Goal: Task Accomplishment & Management: Complete application form

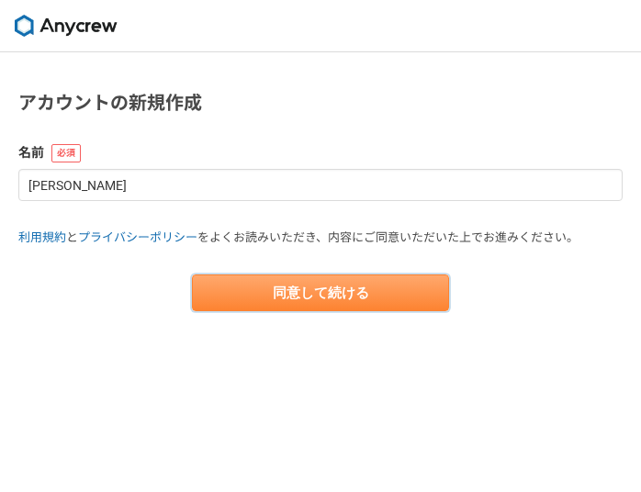
click at [313, 286] on button "同意して続ける" at bounding box center [320, 293] width 257 height 37
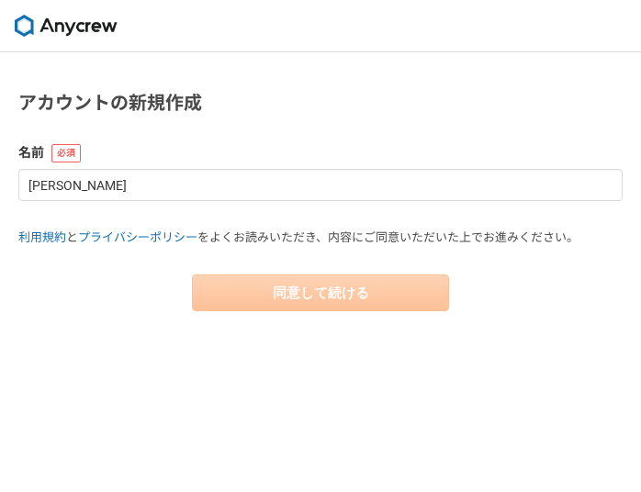
select select "13"
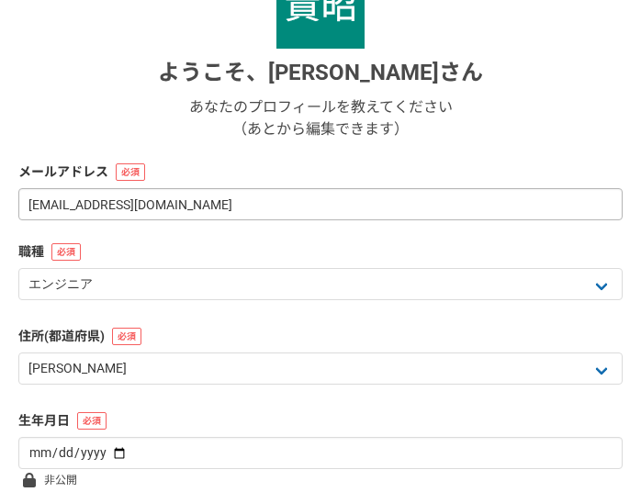
scroll to position [184, 0]
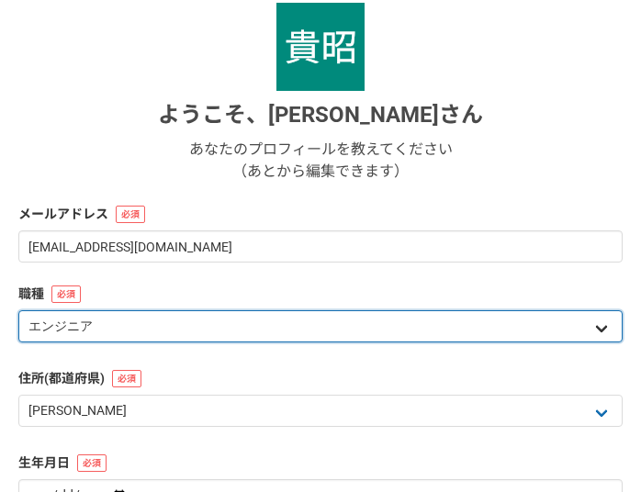
click at [608, 335] on select "エンジニア デザイナー ライター 営業 マーケティング 企画・事業開発 バックオフィス その他" at bounding box center [320, 326] width 604 height 32
select select "8"
click at [18, 310] on select "エンジニア デザイナー ライター 営業 マーケティング 企画・事業開発 バックオフィス その他" at bounding box center [320, 326] width 604 height 32
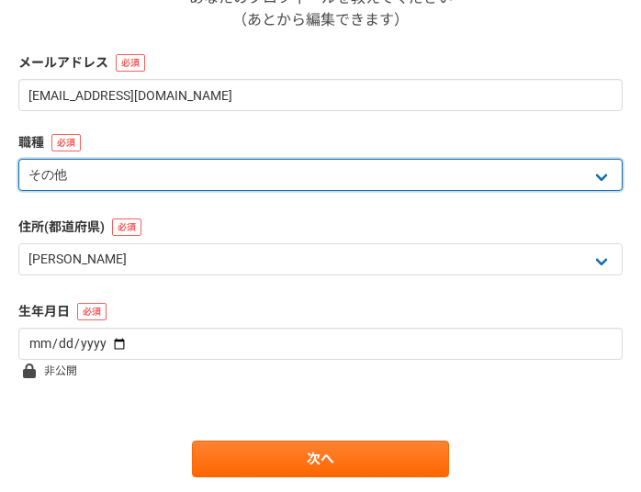
scroll to position [367, 0]
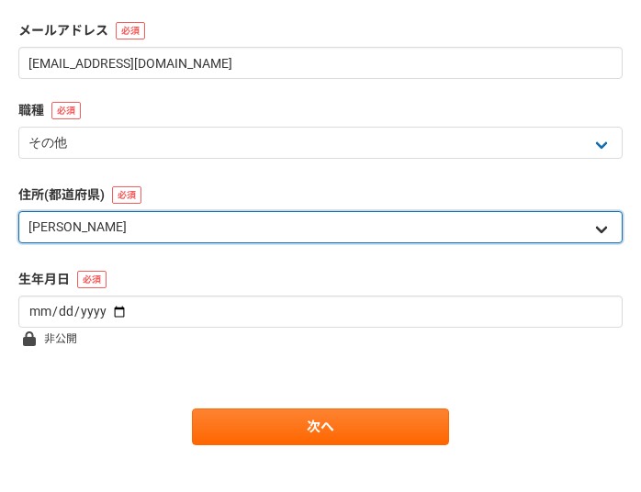
click at [610, 238] on select "北海道 青森県 岩手県 宮城県 秋田県 山形県 福島県 茨城県 栃木県 群馬県 埼玉県 千葉県 東京都 神奈川県 新潟県 富山県 石川県 福井県 山梨県 長野…" at bounding box center [320, 227] width 604 height 32
select select "11"
click at [18, 211] on select "北海道 青森県 岩手県 宮城県 秋田県 山形県 福島県 茨城県 栃木県 群馬県 埼玉県 千葉県 東京都 神奈川県 新潟県 富山県 石川県 福井県 山梨県 長野…" at bounding box center [320, 227] width 604 height 32
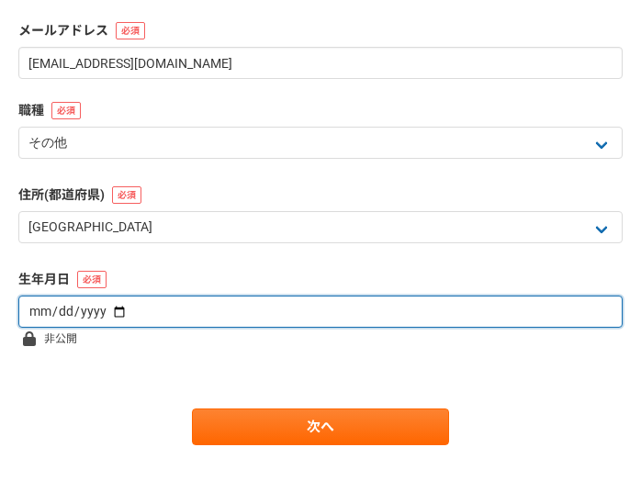
click at [471, 312] on input "date" at bounding box center [320, 312] width 604 height 32
click at [109, 315] on input "date" at bounding box center [320, 312] width 604 height 32
click at [38, 309] on input "date" at bounding box center [320, 312] width 604 height 32
type input "1962-07-10"
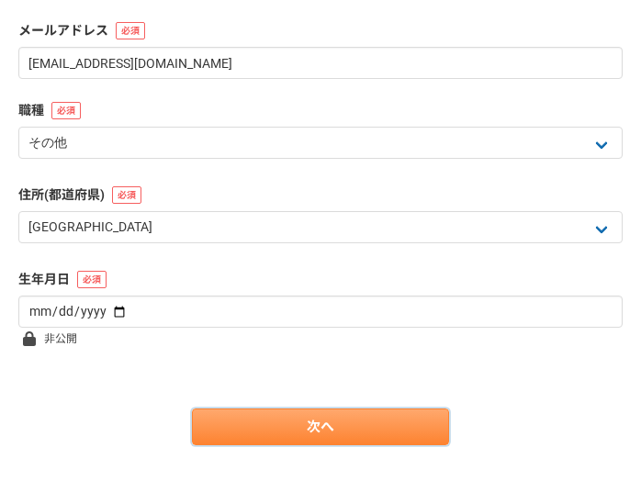
click at [296, 433] on link "次へ" at bounding box center [320, 427] width 257 height 37
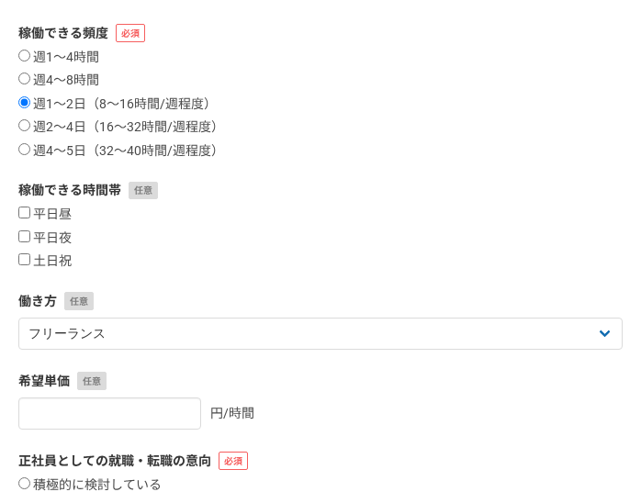
scroll to position [275, 0]
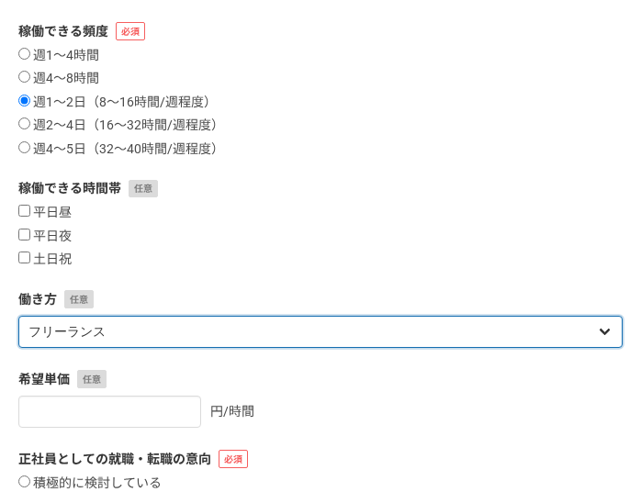
click at [602, 333] on select "フリーランス 副業 その他" at bounding box center [320, 332] width 604 height 32
select select "sidejob"
click at [18, 316] on select "フリーランス 副業 その他" at bounding box center [320, 332] width 604 height 32
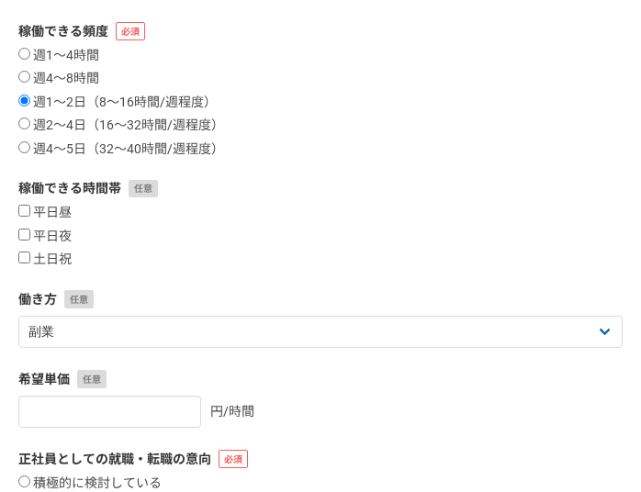
click at [17, 209] on section "1 2 3 4 5 6 案件への意欲・稼働頻度 案件への意欲 是非受けたい 要相談 今は忙しい 稼働できる頻度 週1〜4時間 週4〜8時間 週1〜2日（8〜1…" at bounding box center [320, 216] width 641 height 878
click at [22, 211] on input "平日昼" at bounding box center [24, 211] width 12 height 12
checkbox input "true"
click at [22, 235] on input "平日夜" at bounding box center [24, 235] width 12 height 12
checkbox input "true"
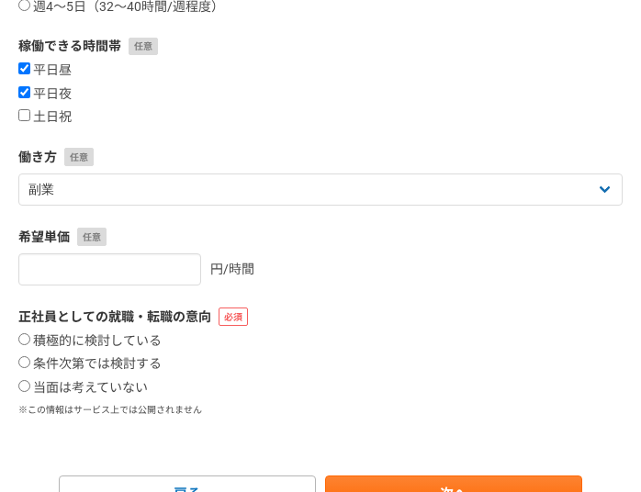
scroll to position [459, 0]
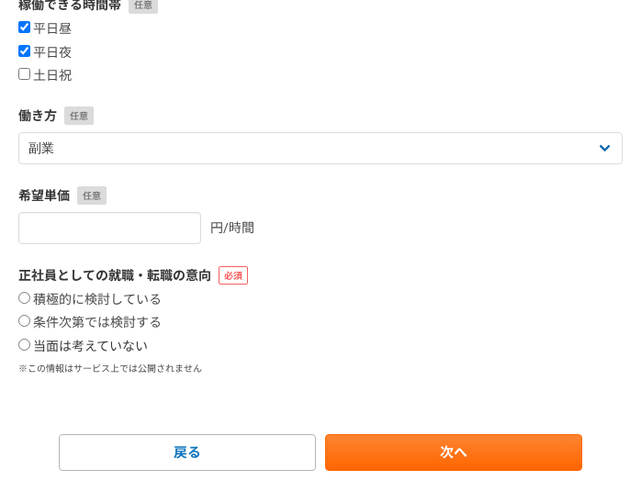
click at [26, 347] on input "当面は考えていない" at bounding box center [24, 345] width 12 height 12
radio input "true"
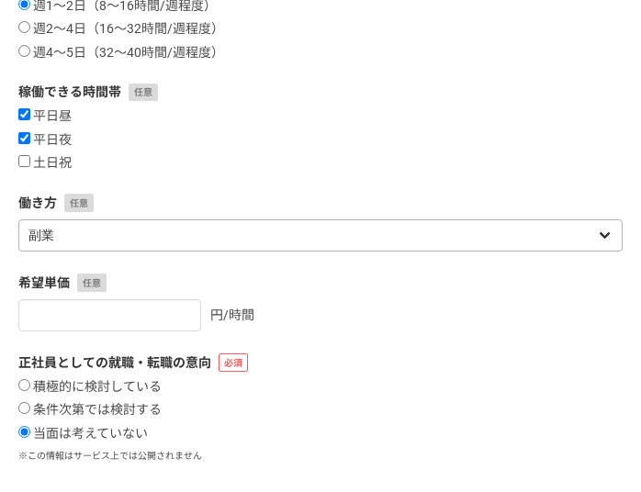
scroll to position [512, 0]
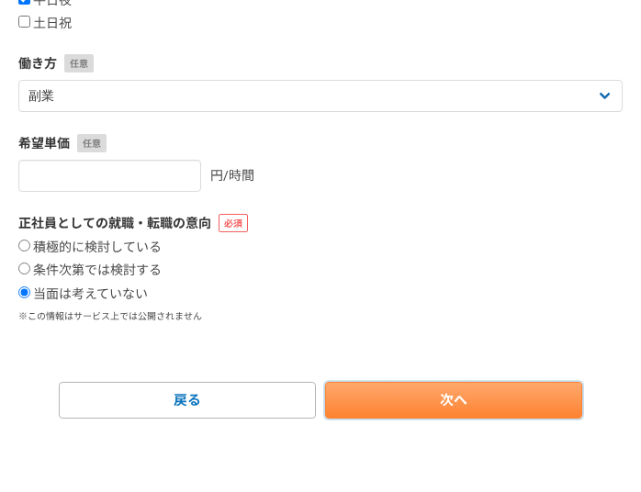
click at [400, 409] on link "次へ" at bounding box center [453, 400] width 257 height 37
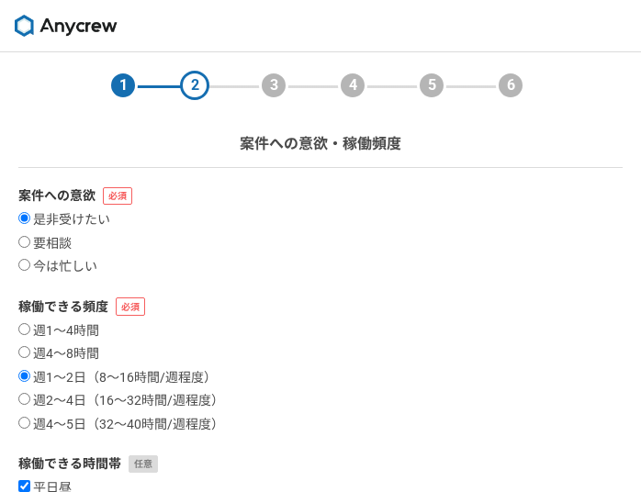
select select
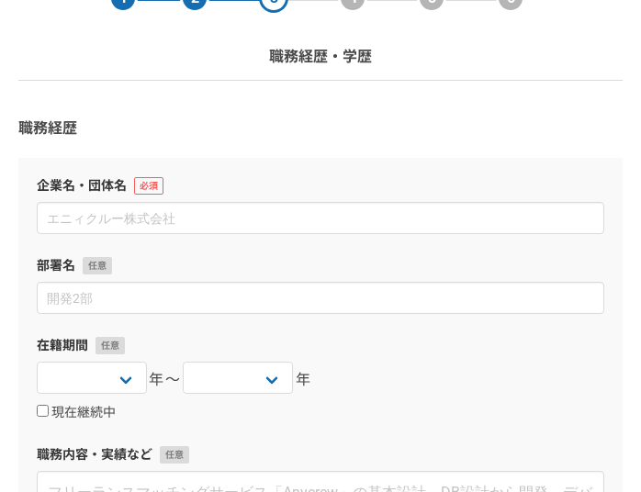
scroll to position [85, 0]
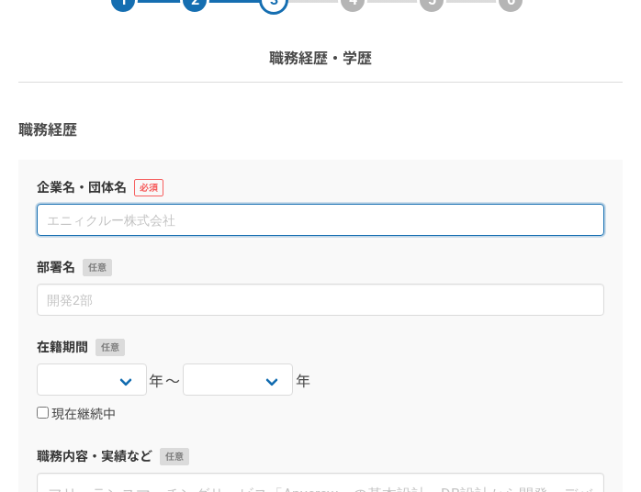
click at [156, 222] on input at bounding box center [321, 220] width 568 height 32
click at [199, 220] on input "データ・アプリケーション株式会社データ・アプリケーション" at bounding box center [321, 220] width 568 height 32
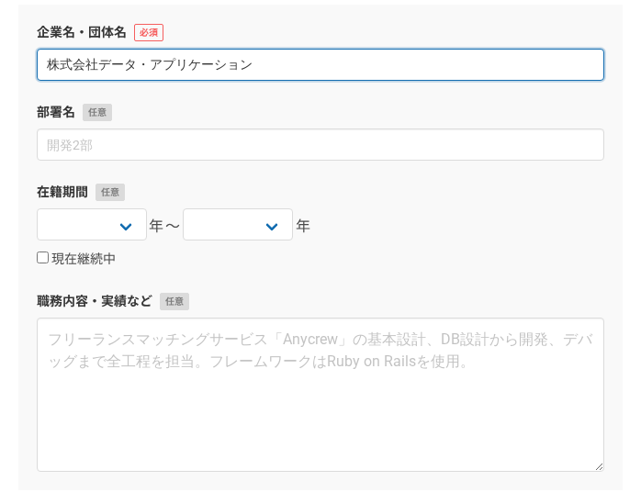
scroll to position [361, 0]
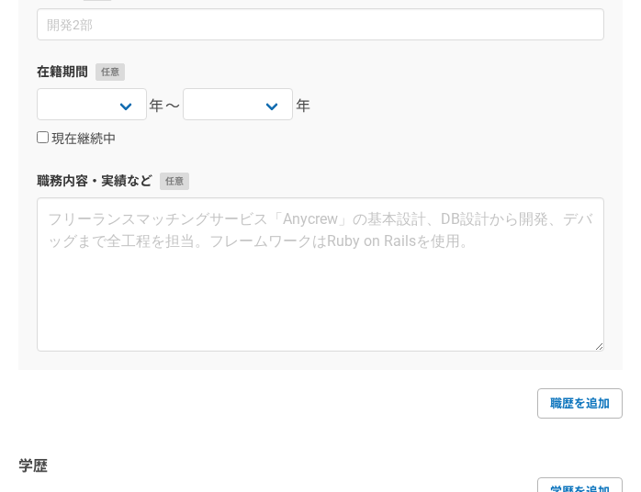
type input "株式会社データ・アプリケーション"
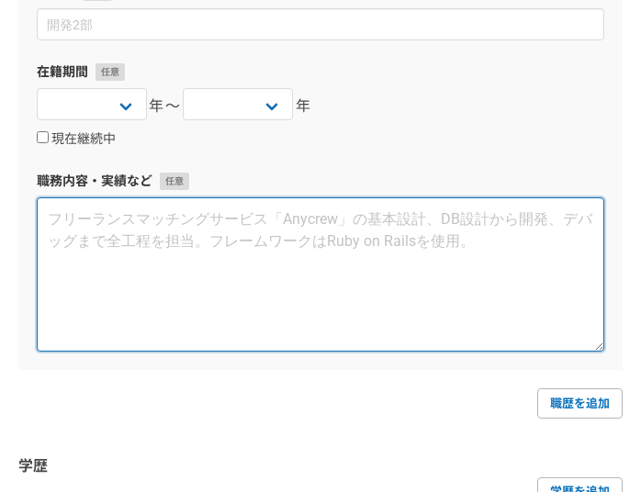
click at [59, 229] on textarea at bounding box center [321, 274] width 568 height 154
paste textarea "• 人事制度設計・評価制度導入の実績（年功制から役割貢献評価制度への移行、確定拠出年金制度、高齢者雇用制度、執行役員制度など） • 採用・教育戦略の立案と実行…"
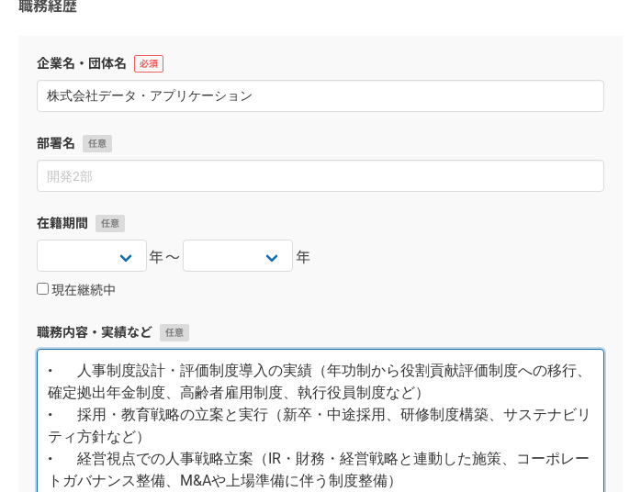
scroll to position [177, 0]
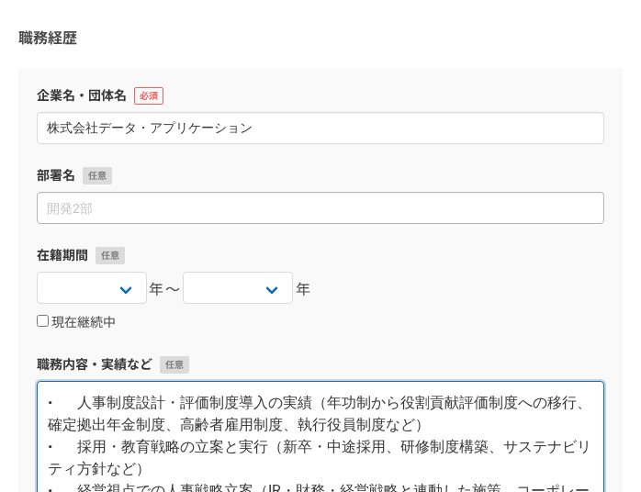
type textarea "• 人事制度設計・評価制度導入の実績（年功制から役割貢献評価制度への移行、確定拠出年金制度、高齢者雇用制度、執行役員制度など） • 採用・教育戦略の立案と実行…"
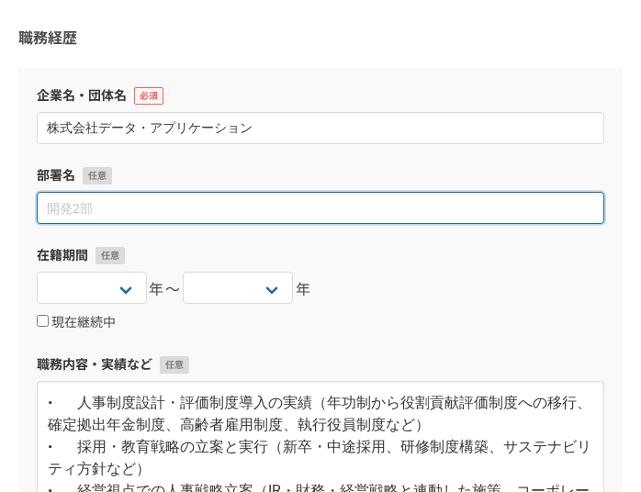
click at [59, 212] on input at bounding box center [321, 208] width 568 height 32
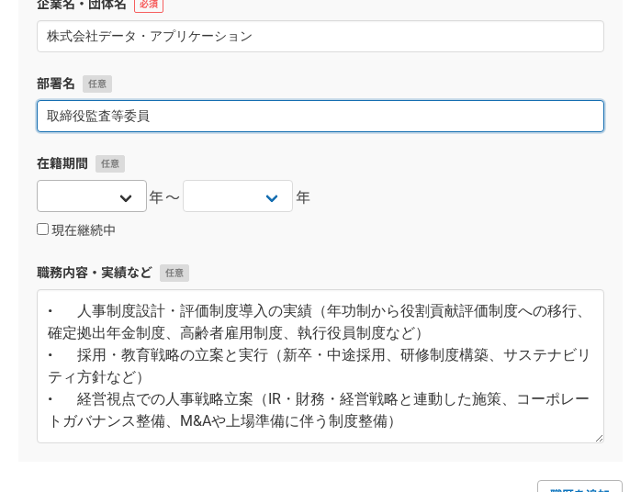
type input "取締役監査等委員"
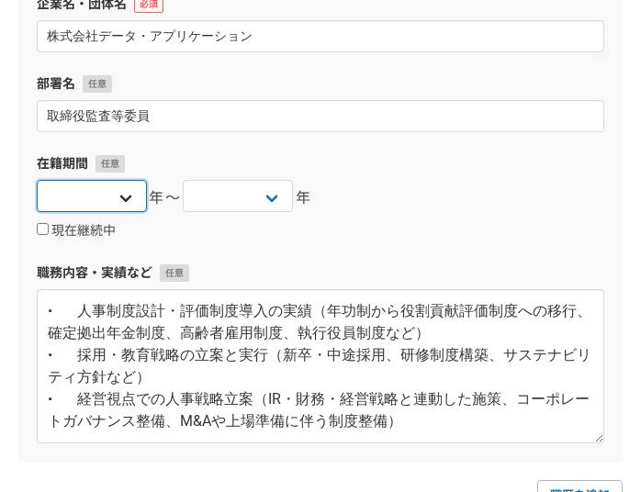
click at [122, 199] on select "2025 2024 2023 2022 2021 2020 2019 2018 2017 2016 2015 2014 2013 2012 2011 2010…" at bounding box center [92, 196] width 110 height 32
select select "2006"
click at [37, 180] on select "2025 2024 2023 2022 2021 2020 2019 2018 2017 2016 2015 2014 2013 2012 2011 2010…" at bounding box center [92, 196] width 110 height 32
click at [309, 167] on label "在籍期間" at bounding box center [321, 163] width 568 height 19
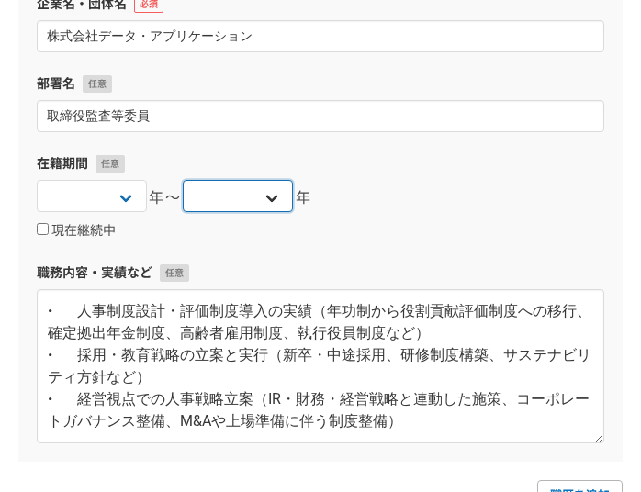
click at [274, 204] on select "2025 2024 2023 2022 2021 2020 2019 2018 2017 2016 2015 2014 2013 2012 2011 2010…" at bounding box center [238, 196] width 110 height 32
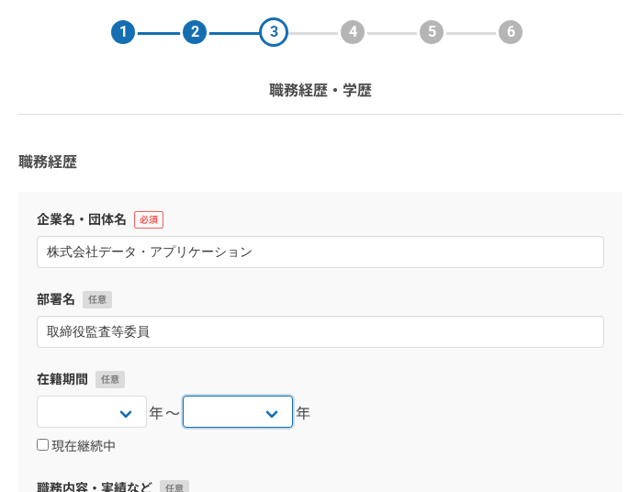
scroll to position [0, 0]
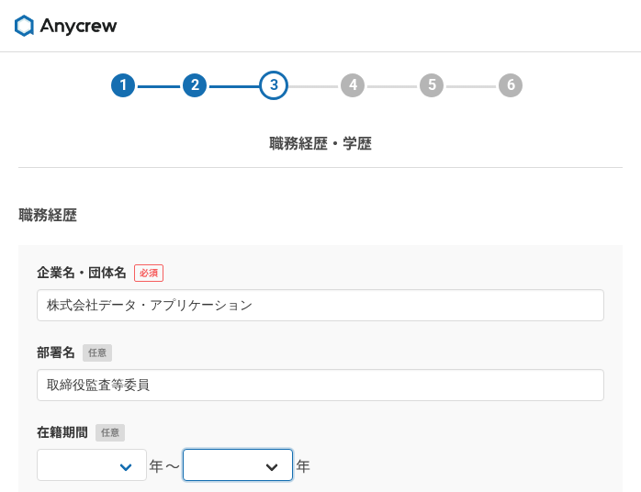
click at [273, 472] on select "2025 2024 2023 2022 2021 2020 2019 2018 2017 2016 2015 2014 2013 2012 2011 2010…" at bounding box center [238, 465] width 110 height 32
select select "2025"
click at [183, 449] on select "2025 2024 2023 2022 2021 2020 2019 2018 2017 2016 2015 2014 2013 2012 2011 2010…" at bounding box center [238, 465] width 110 height 32
click at [420, 416] on div "企業名・団体名 株式会社データ・アプリケーション 部署名 取締役監査等委員 在籍期間 2025 2024 2023 2022 2021 2020 2019 2…" at bounding box center [320, 488] width 604 height 486
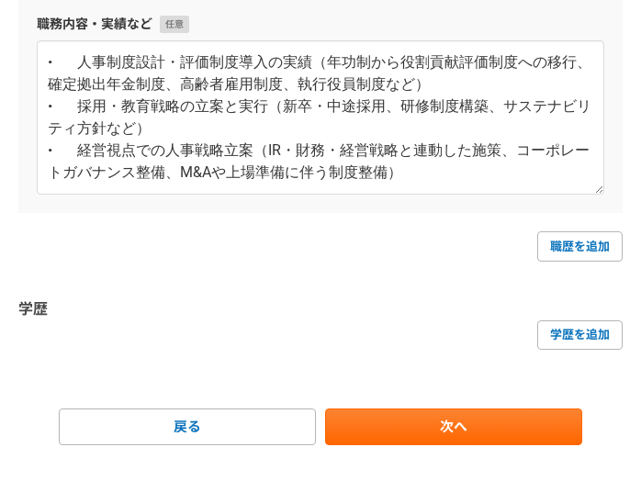
scroll to position [545, 0]
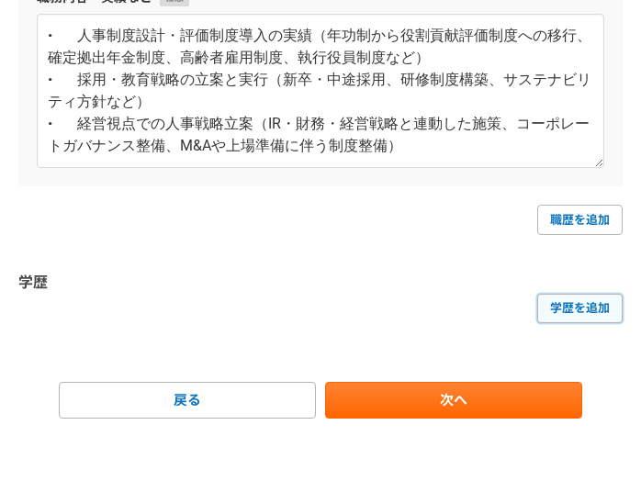
click at [555, 312] on link "学歴を追加" at bounding box center [579, 308] width 85 height 29
select select
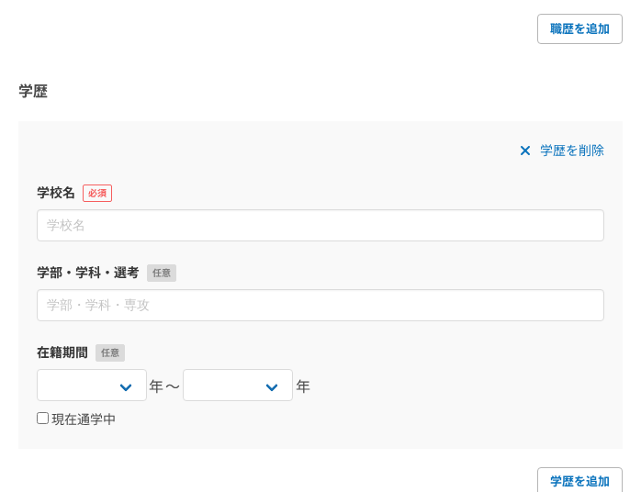
scroll to position [820, 0]
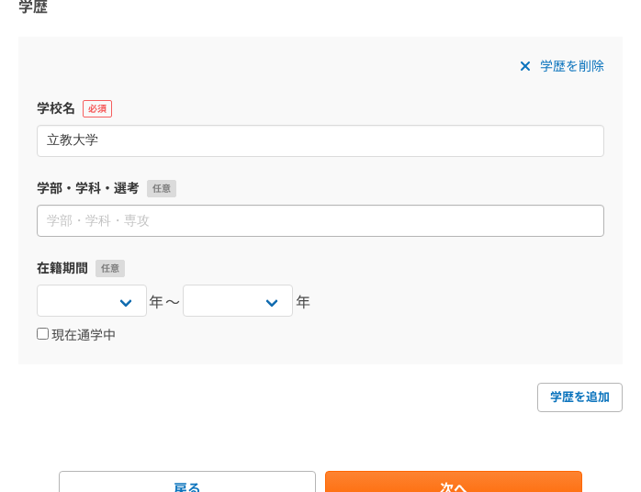
type input "立教大学"
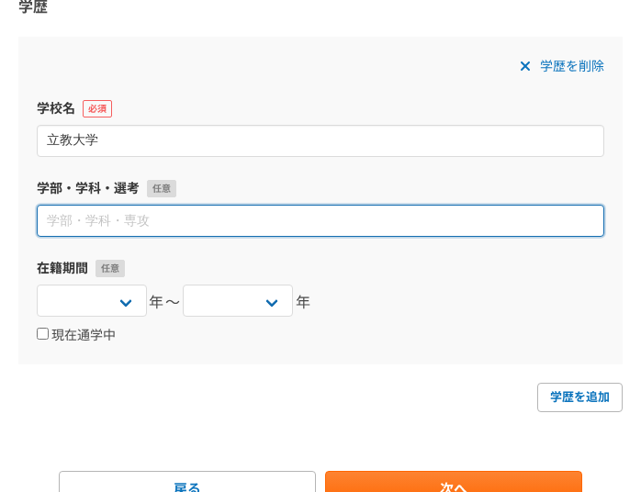
click at [118, 220] on input at bounding box center [321, 221] width 568 height 32
type input "法学部"
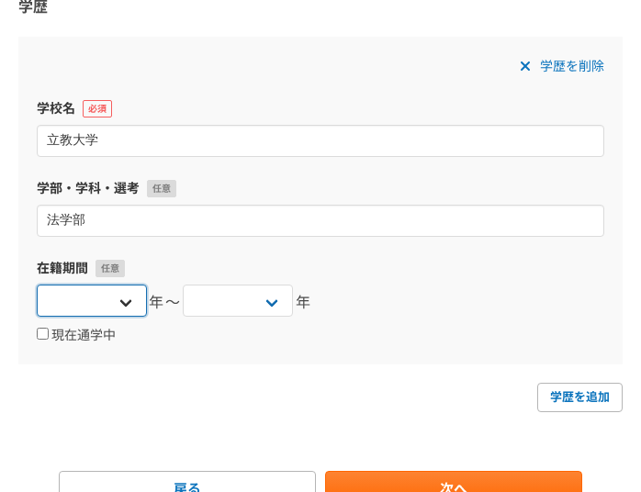
click at [133, 306] on select "2025 2024 2023 2022 2021 2020 2019 2018 2017 2016 2015 2014 2013 2012 2011 2010…" at bounding box center [92, 301] width 110 height 32
select select "1982"
click at [37, 285] on select "2025 2024 2023 2022 2021 2020 2019 2018 2017 2016 2015 2014 2013 2012 2011 2010…" at bounding box center [92, 301] width 110 height 32
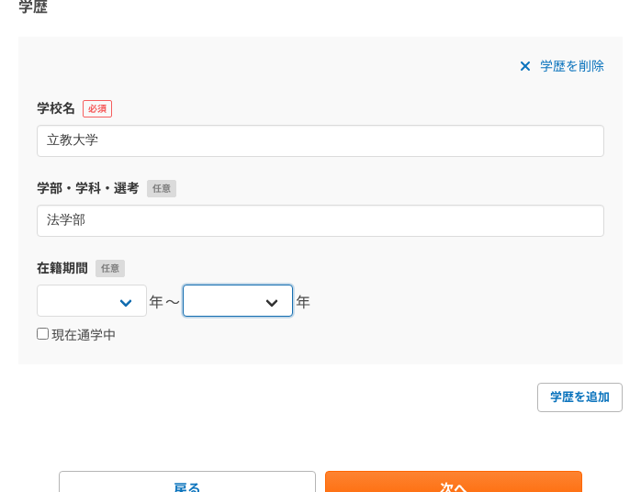
click at [272, 310] on select "2025 2024 2023 2022 2021 2020 2019 2018 2017 2016 2015 2014 2013 2012 2011 2010…" at bounding box center [238, 301] width 110 height 32
select select "1986"
click at [183, 285] on select "2025 2024 2023 2022 2021 2020 2019 2018 2017 2016 2015 2014 2013 2012 2011 2010…" at bounding box center [238, 301] width 110 height 32
click at [361, 286] on div "2025 2024 2023 2022 2021 2020 2019 2018 2017 2016 2015 2014 2013 2012 2011 2010…" at bounding box center [321, 303] width 568 height 37
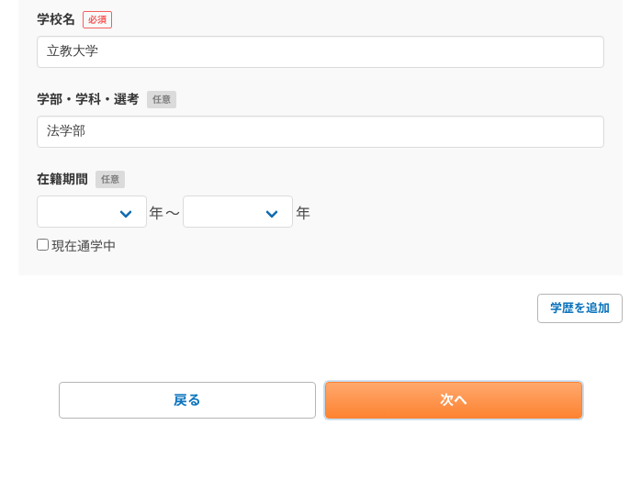
click at [422, 410] on link "次へ" at bounding box center [453, 400] width 257 height 37
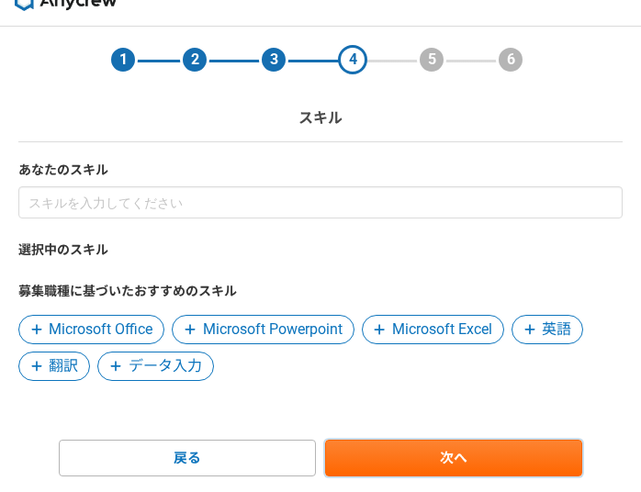
scroll to position [0, 0]
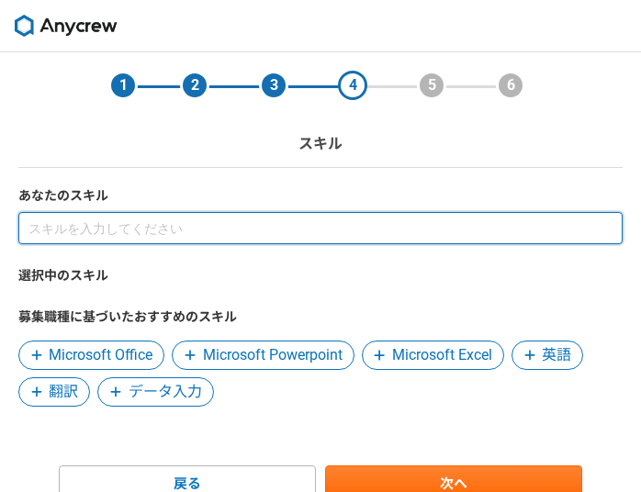
click at [139, 231] on input at bounding box center [320, 228] width 604 height 32
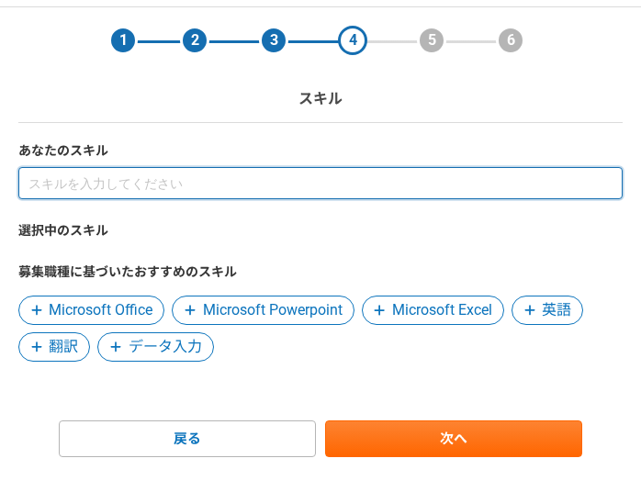
scroll to position [84, 0]
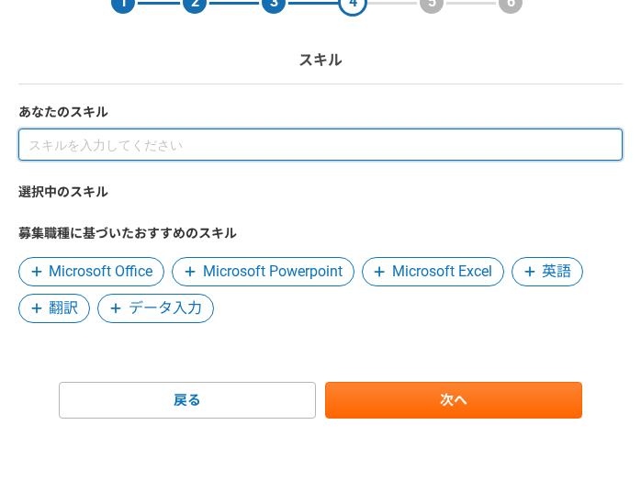
click at [44, 152] on input at bounding box center [320, 145] width 604 height 32
paste input "• 人事制度設計・評価制度導入の実績（年功制から役割貢献評価制度への移行、確定拠出年金制度、高齢者雇用制度、執行役員制度など） • 採用・教育戦略の立案と実行…"
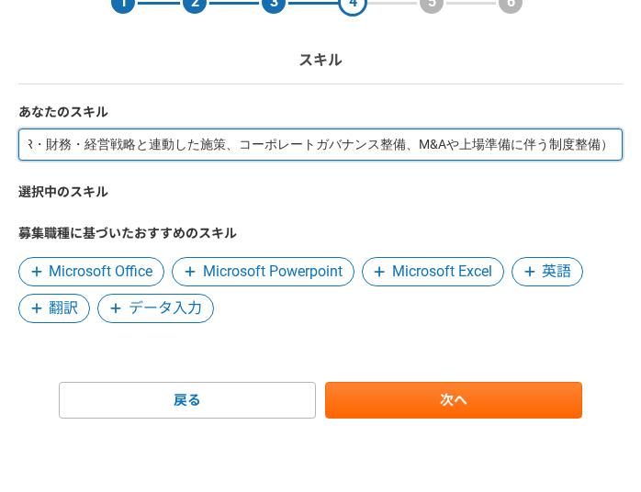
click at [45, 143] on input "• 人事制度設計・評価制度導入の実績（年功制から役割貢献評価制度への移行、確定拠出年金制度、高齢者雇用制度、執行役員制度など） • 採用・教育戦略の立案と実行…" at bounding box center [320, 145] width 604 height 32
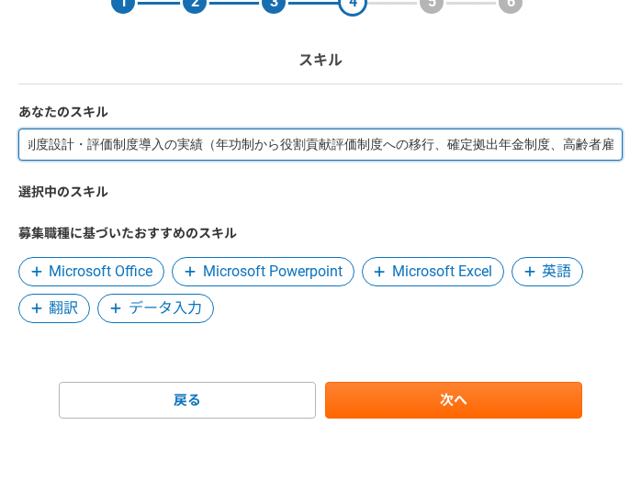
scroll to position [0, 0]
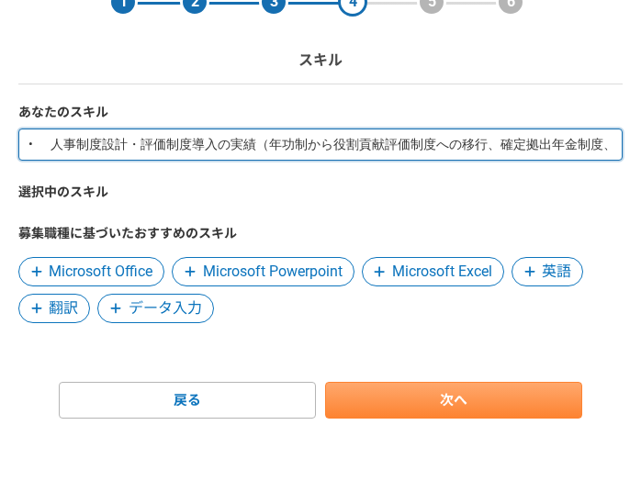
type input "• 人事制度設計・評価制度導入の実績（年功制から役割貢献評価制度への移行、確定拠出年金制度、高齢者雇用制度、執行役員制度など） • 採用・教育戦略の立案と実行…"
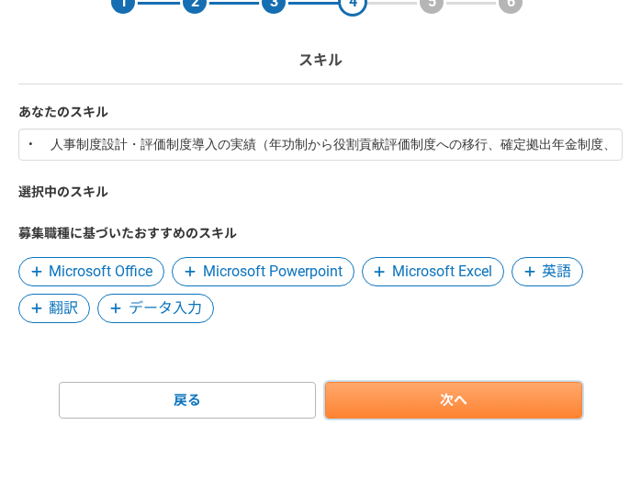
click at [377, 393] on link "次へ" at bounding box center [453, 400] width 257 height 37
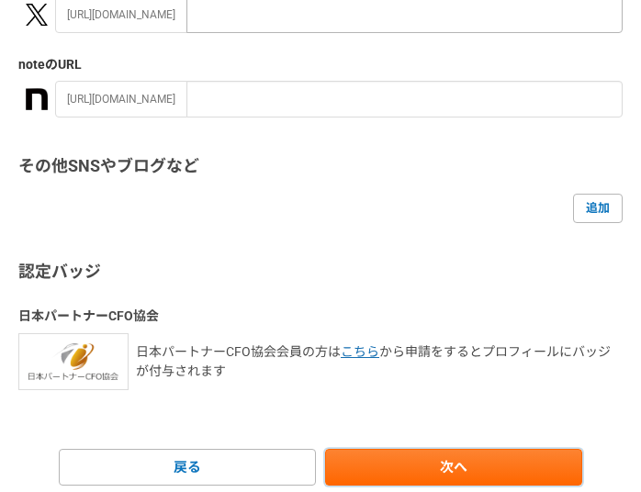
scroll to position [499, 0]
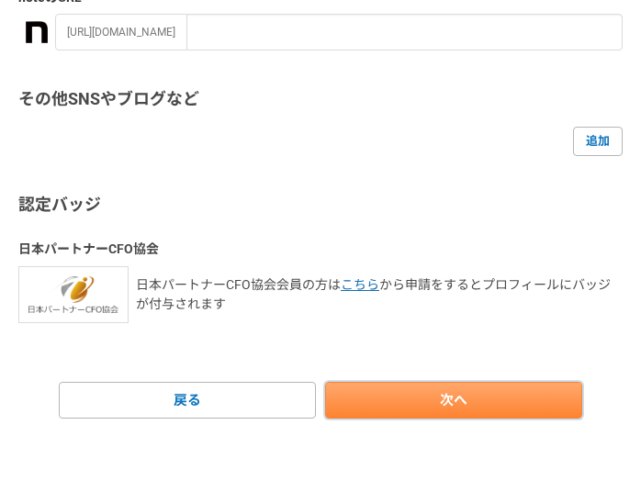
click at [421, 404] on link "次へ" at bounding box center [453, 400] width 257 height 37
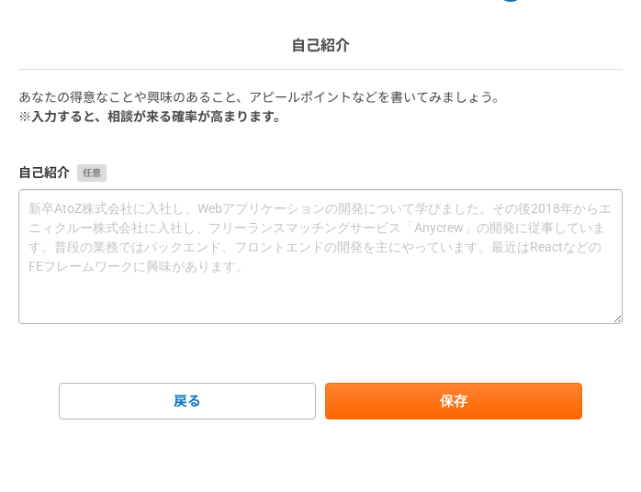
scroll to position [99, 0]
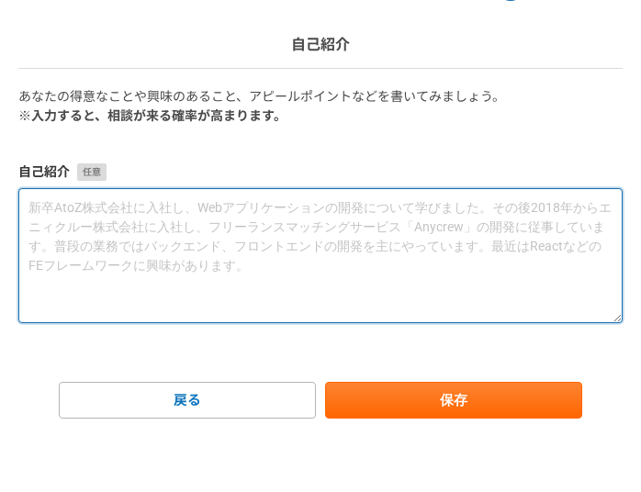
drag, startPoint x: 119, startPoint y: 213, endPoint x: 106, endPoint y: 216, distance: 14.0
click at [114, 213] on textarea at bounding box center [320, 255] width 604 height 135
paste textarea "はじめまして。金子貴昭と申します。これまで経営企画・CFO・取締役監査等委員として、企業の成長支援に携わってまいりました。人事制度設計、評価制度導入、採用・研…"
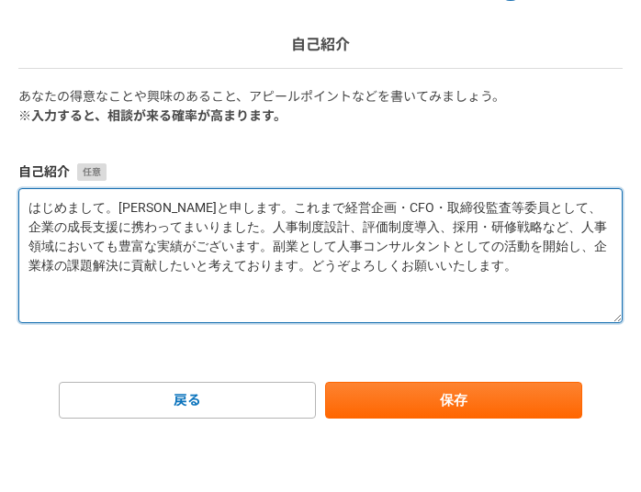
click at [498, 209] on textarea "はじめまして。金子貴昭と申します。これまで経営企画・CFO・取締役監査等委員として、企業の成長支援に携わってまいりました。人事制度設計、評価制度導入、採用・研…" at bounding box center [320, 255] width 604 height 135
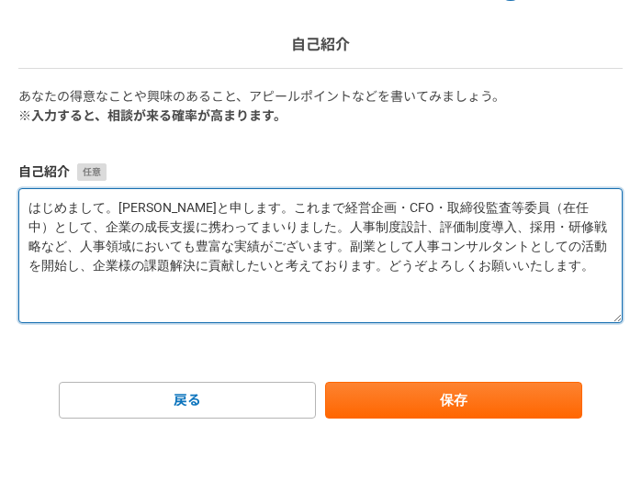
click at [518, 205] on textarea "はじめまして。金子貴昭と申します。これまで経営企画・CFO・取締役監査等委員（在任中）として、企業の成長支援に携わってまいりました。人事制度設計、評価制度導入…" at bounding box center [320, 255] width 604 height 135
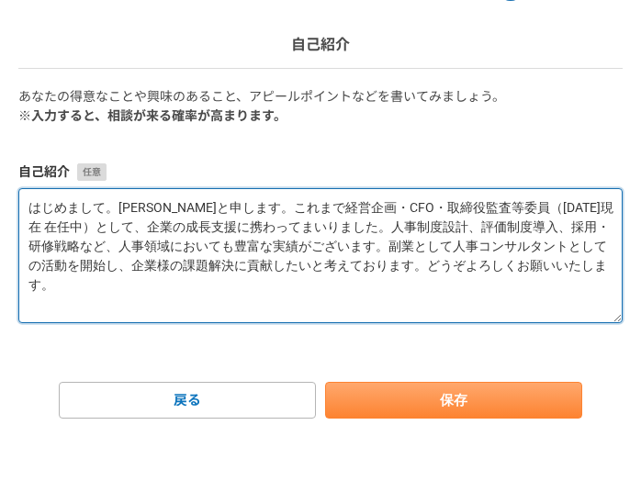
type textarea "はじめまして。金子貴昭と申します。これまで経営企画・CFO・取締役監査等委員（2025年現在 在任中）として、企業の成長支援に携わってまいりました。人事制度設…"
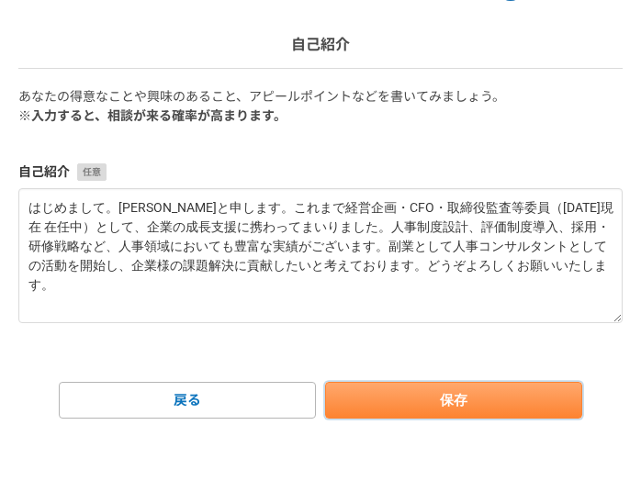
click at [389, 410] on button "保存" at bounding box center [453, 400] width 257 height 37
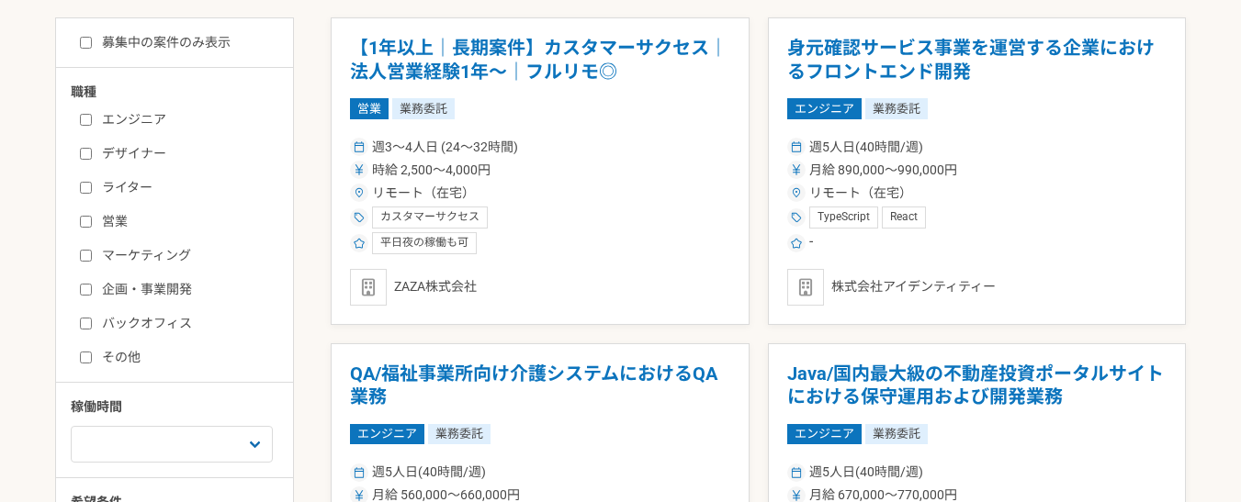
scroll to position [367, 0]
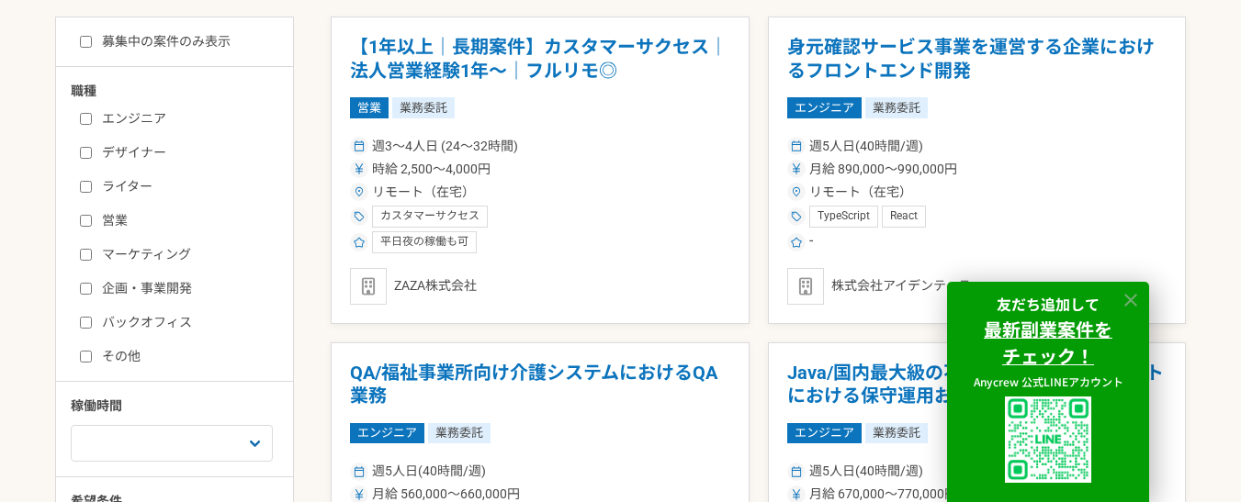
click at [1127, 302] on icon at bounding box center [1130, 300] width 21 height 21
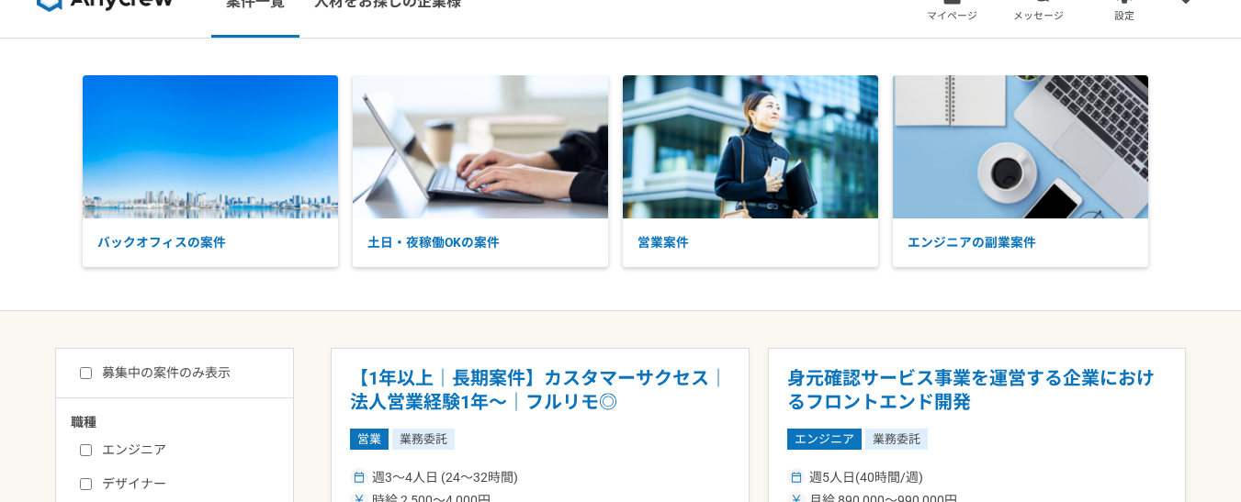
scroll to position [0, 0]
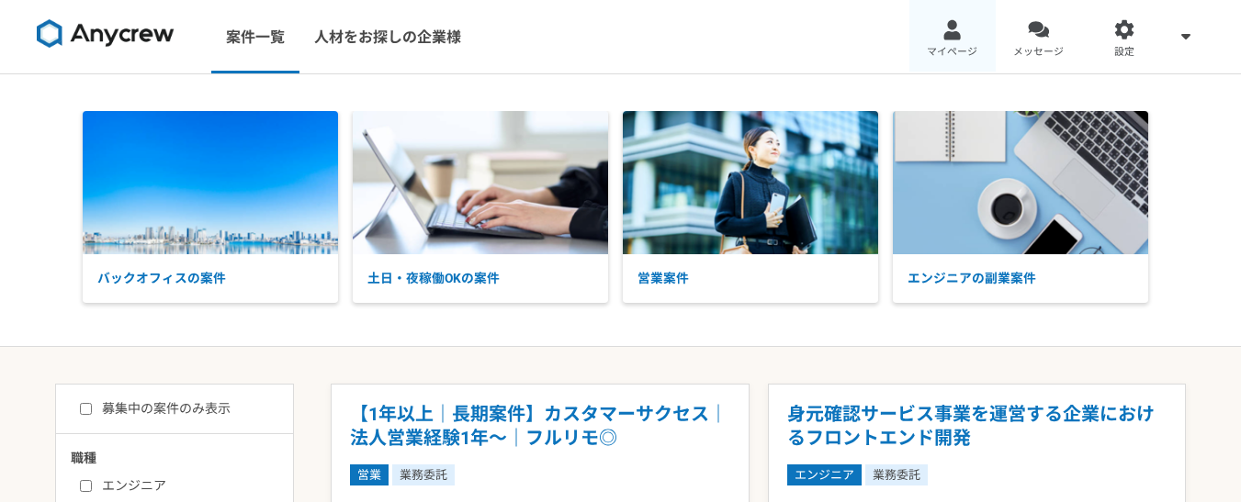
click at [942, 28] on div at bounding box center [951, 29] width 21 height 21
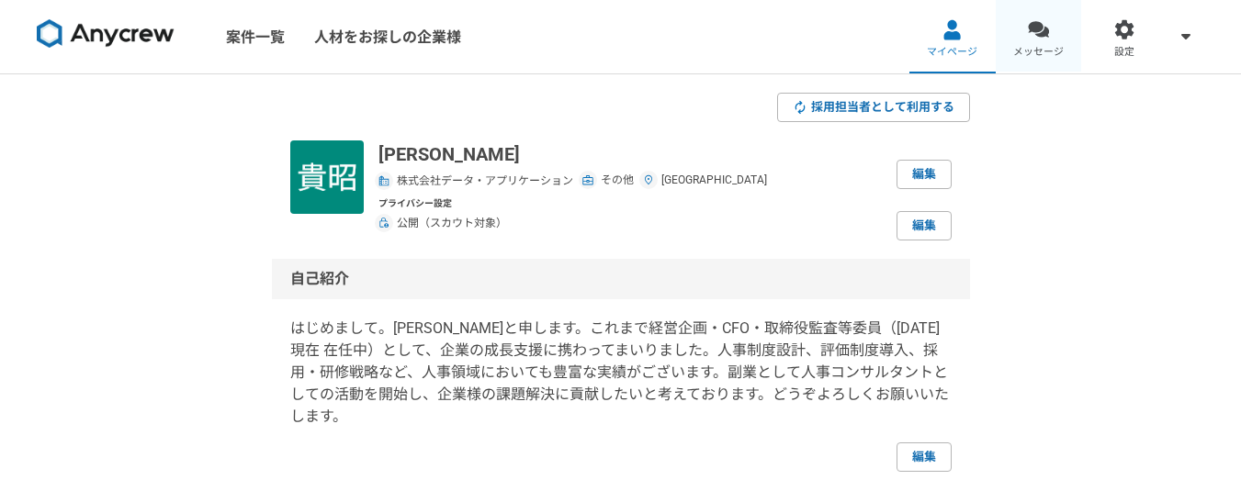
click at [1025, 49] on span "メッセージ" at bounding box center [1038, 52] width 51 height 15
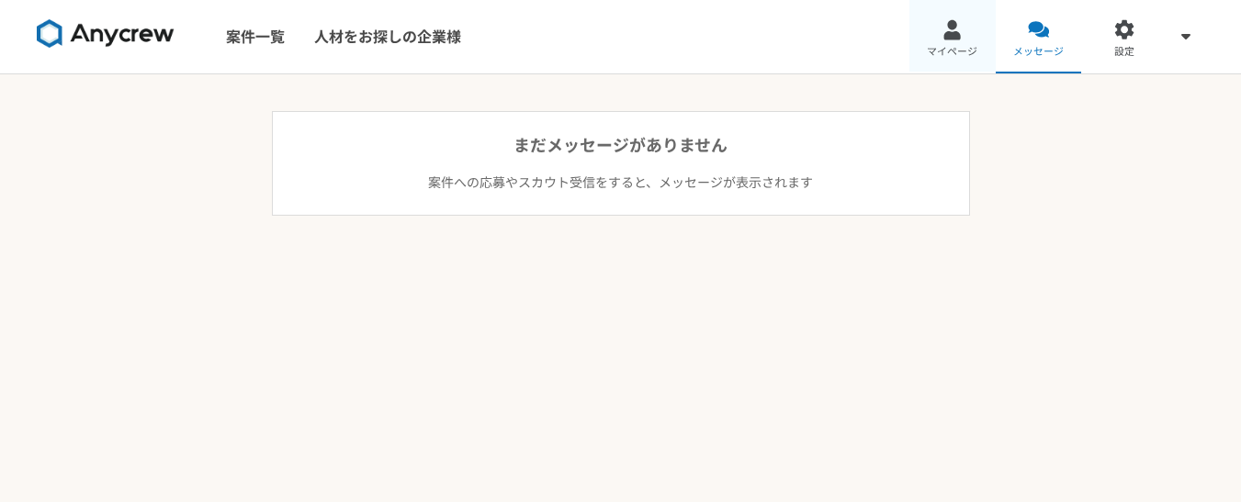
click at [939, 49] on span "マイページ" at bounding box center [952, 52] width 51 height 15
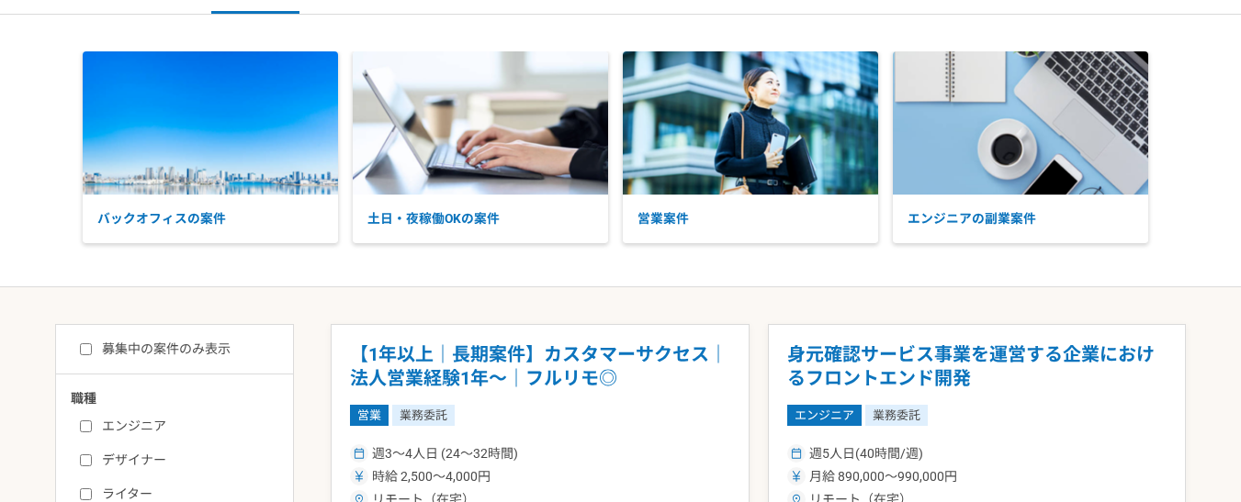
scroll to position [92, 0]
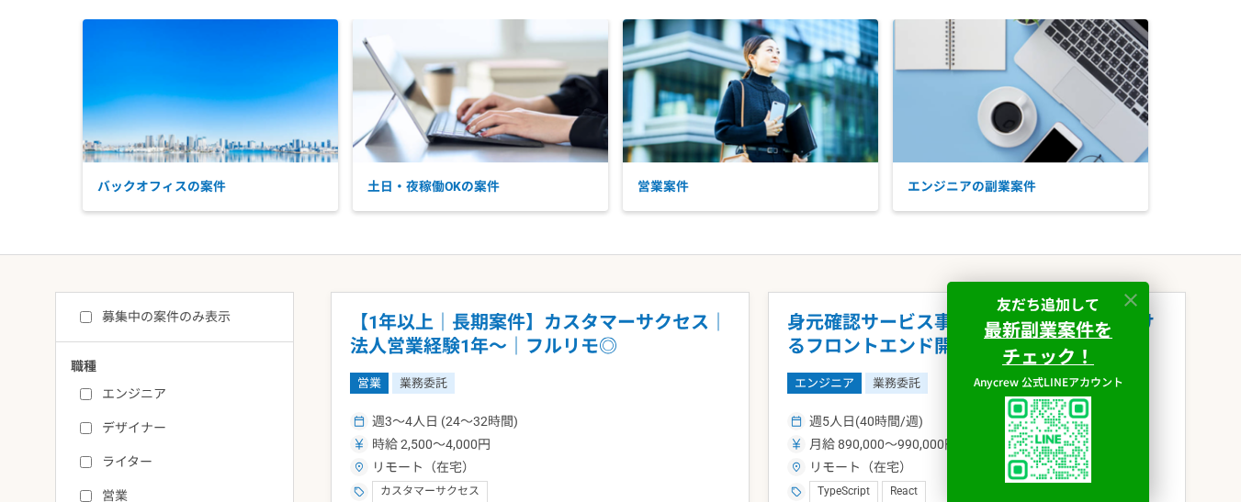
click at [1132, 304] on icon at bounding box center [1130, 300] width 21 height 21
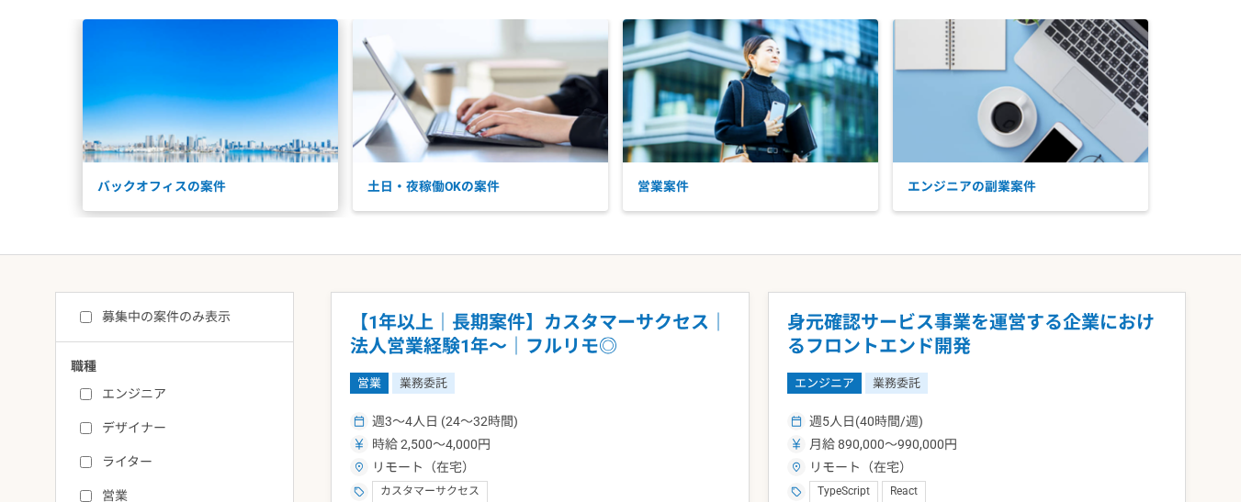
click at [164, 73] on img at bounding box center [210, 90] width 255 height 143
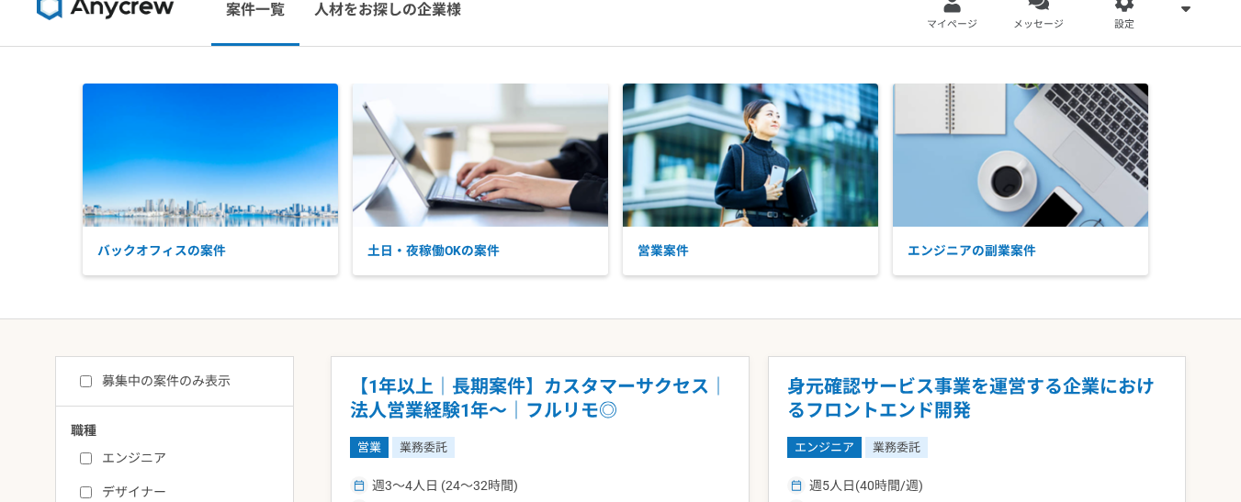
scroll to position [0, 0]
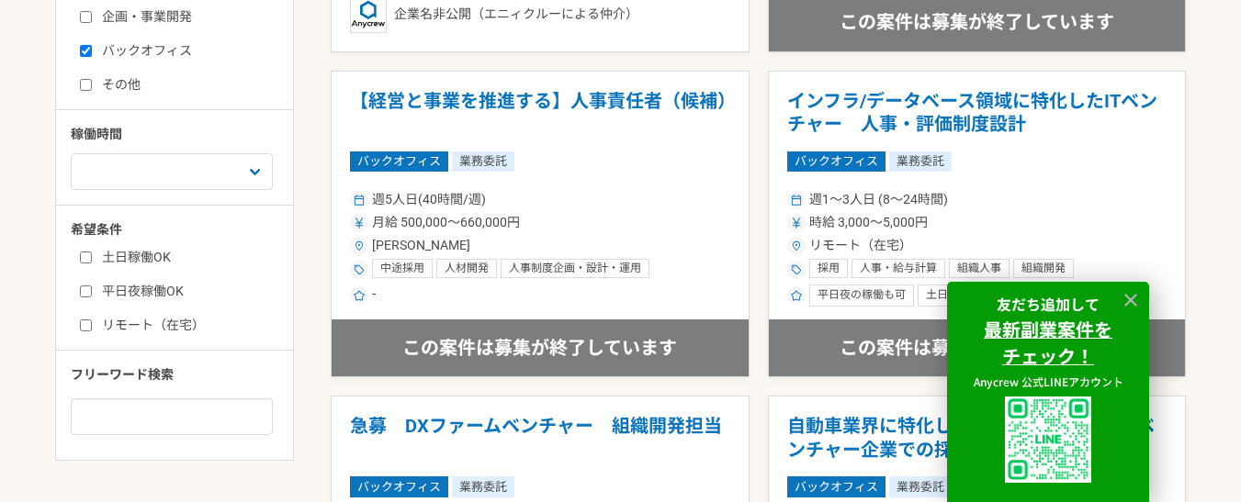
scroll to position [643, 0]
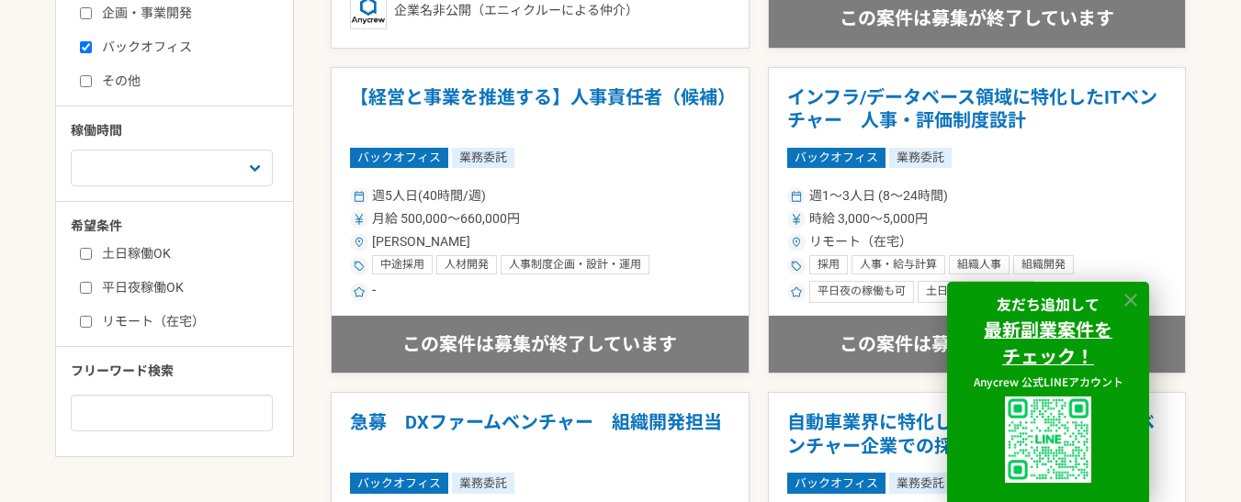
click at [1123, 304] on icon at bounding box center [1130, 300] width 21 height 21
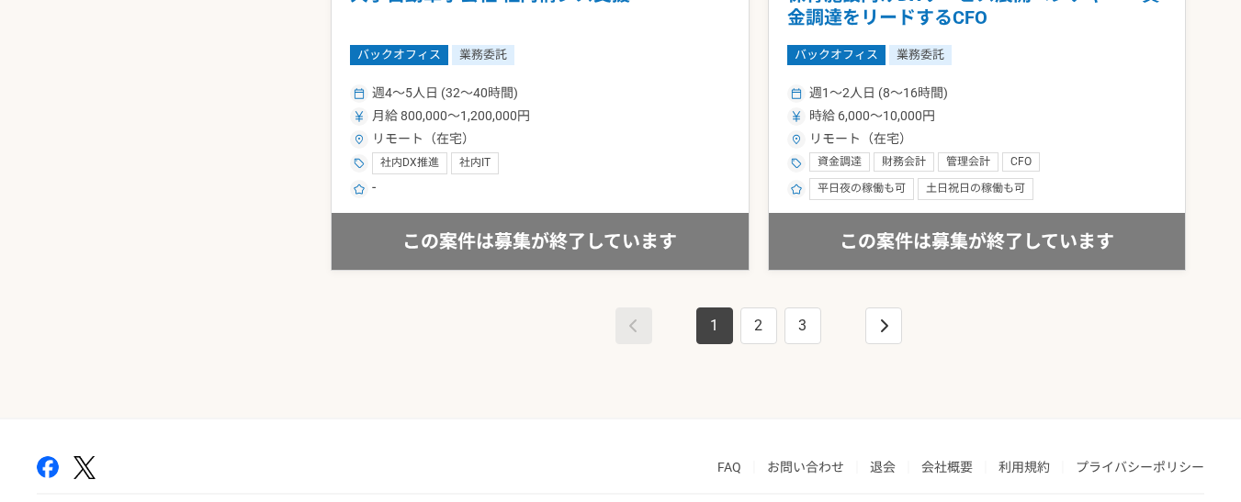
scroll to position [3426, 0]
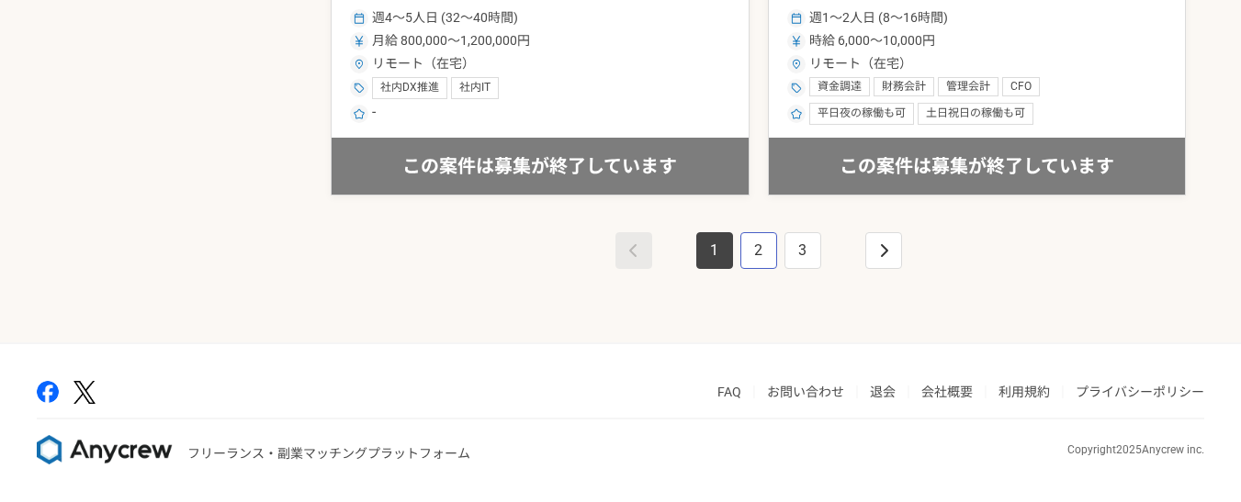
click at [760, 255] on link "2" at bounding box center [758, 250] width 37 height 37
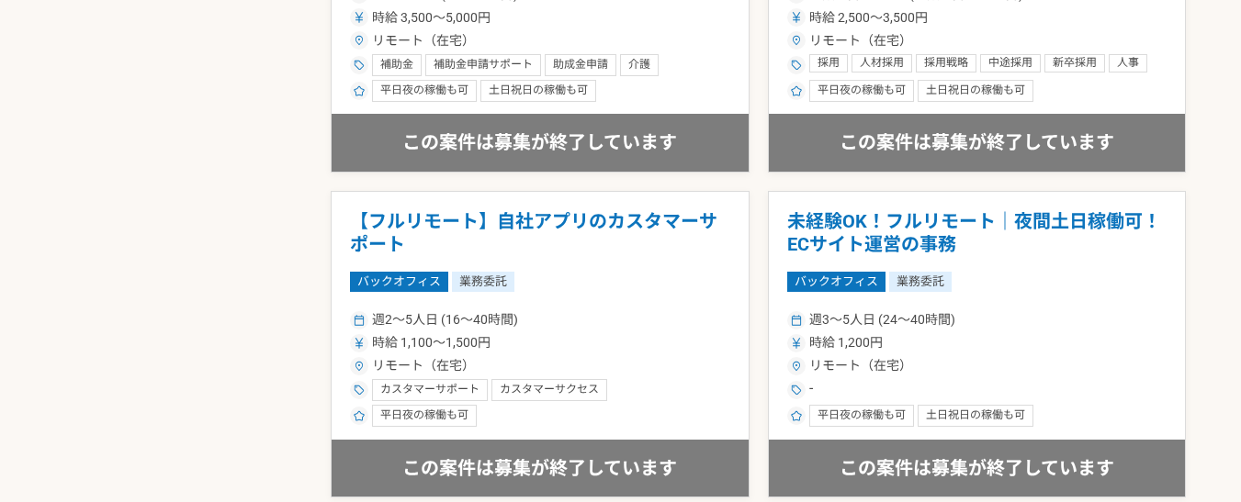
scroll to position [3214, 0]
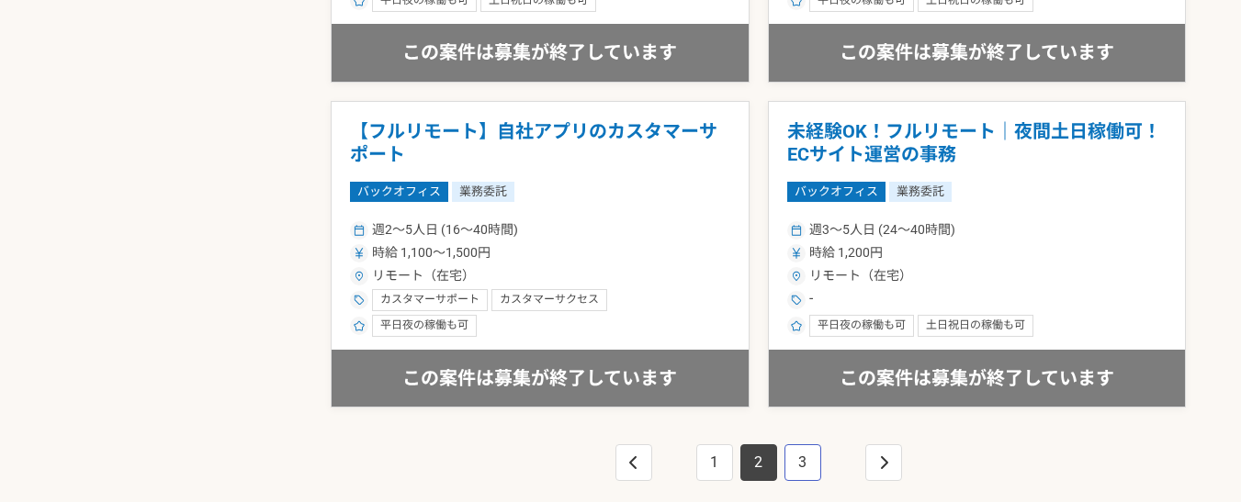
click at [794, 464] on link "3" at bounding box center [802, 462] width 37 height 37
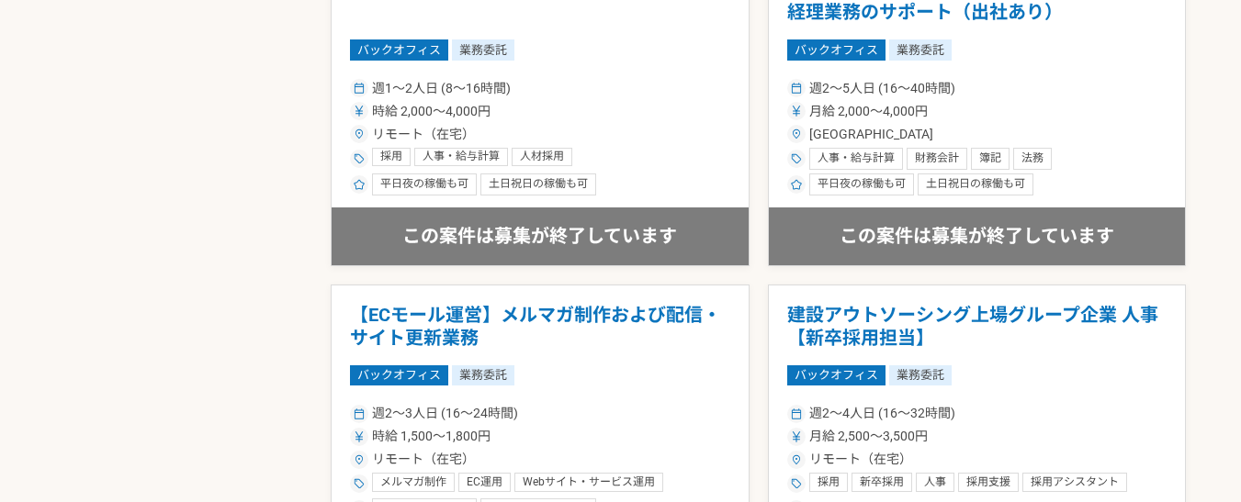
scroll to position [3398, 0]
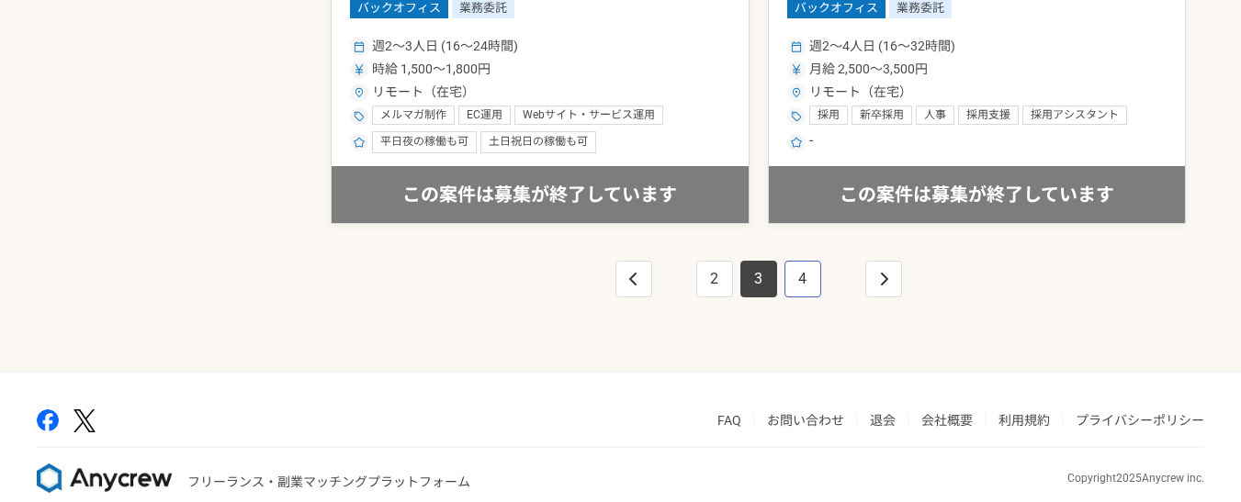
click at [799, 287] on link "4" at bounding box center [802, 279] width 37 height 37
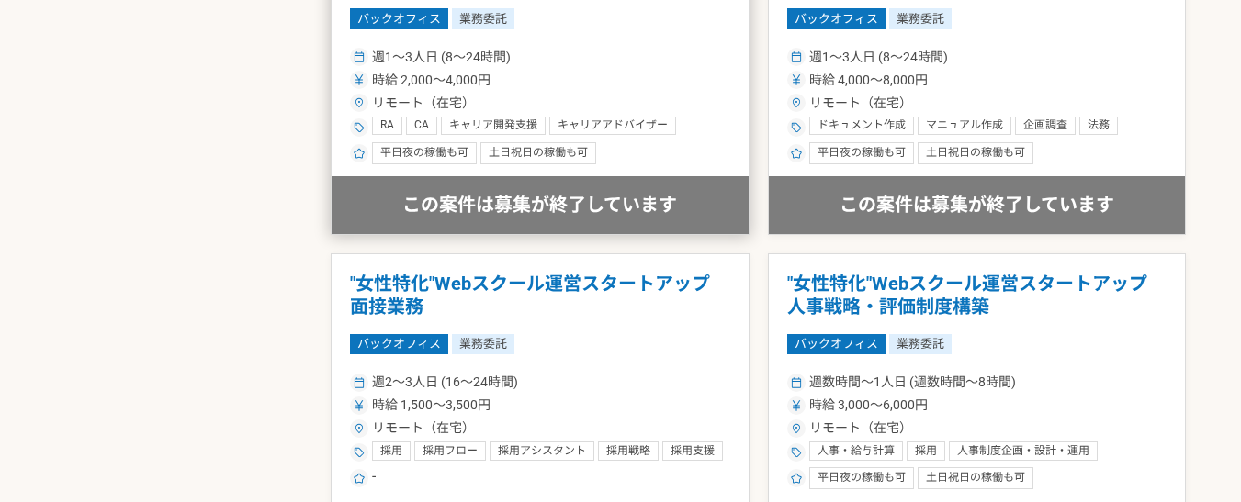
scroll to position [3243, 0]
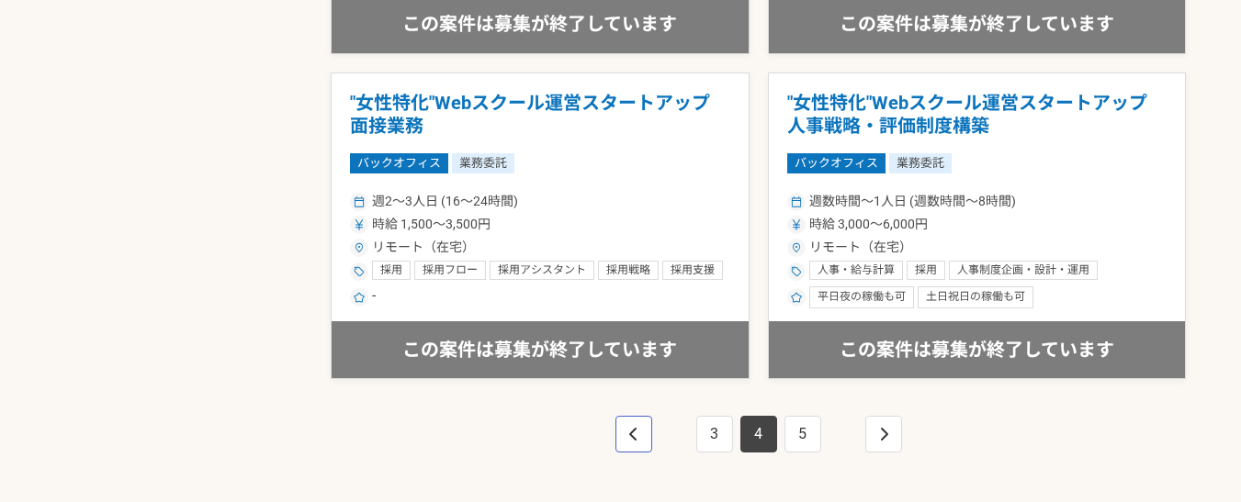
click at [637, 437] on icon "pagination" at bounding box center [633, 434] width 9 height 15
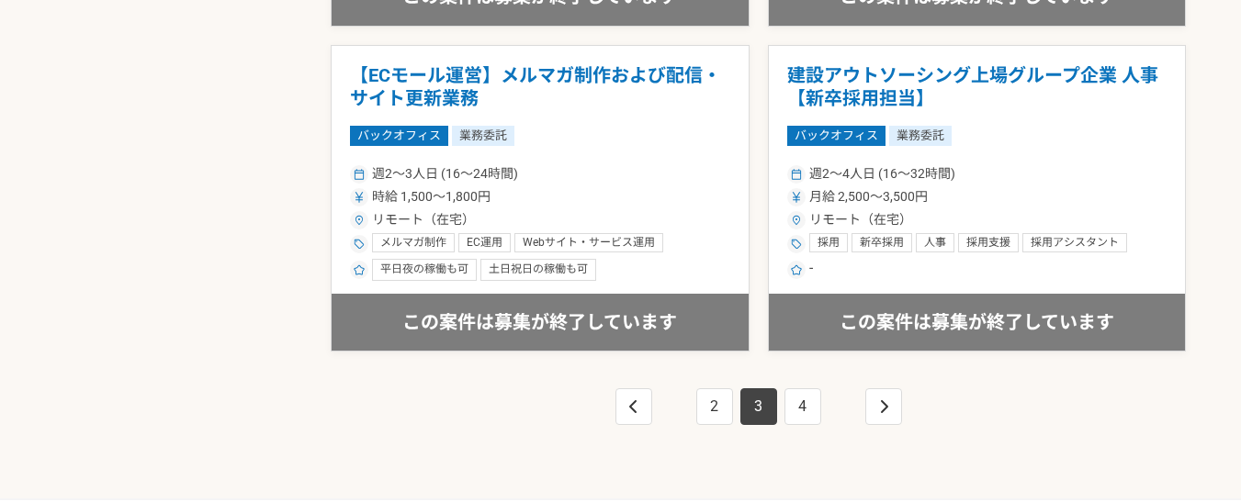
scroll to position [3398, 0]
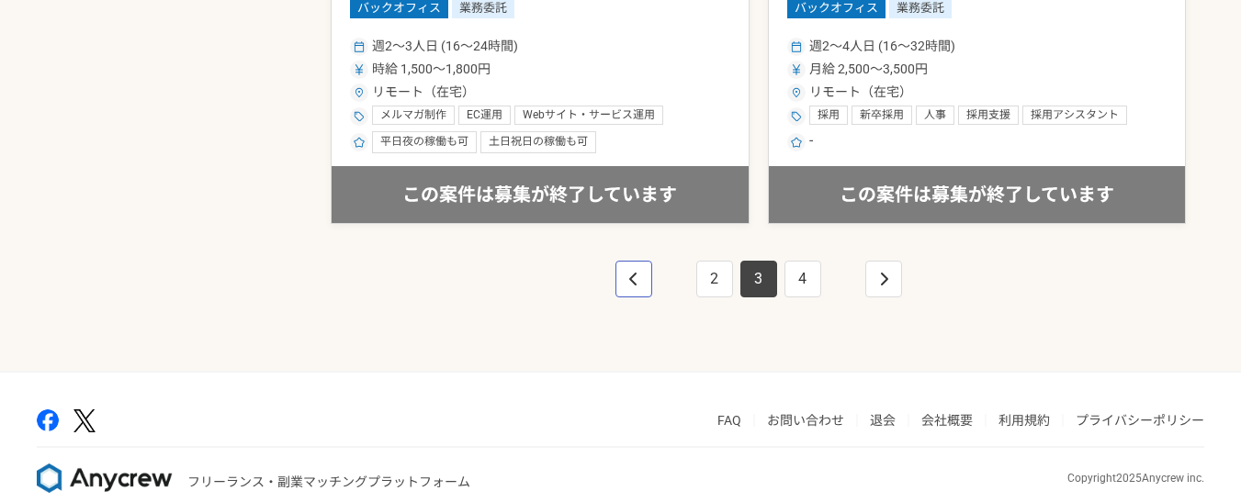
click at [631, 276] on icon "pagination" at bounding box center [633, 279] width 9 height 15
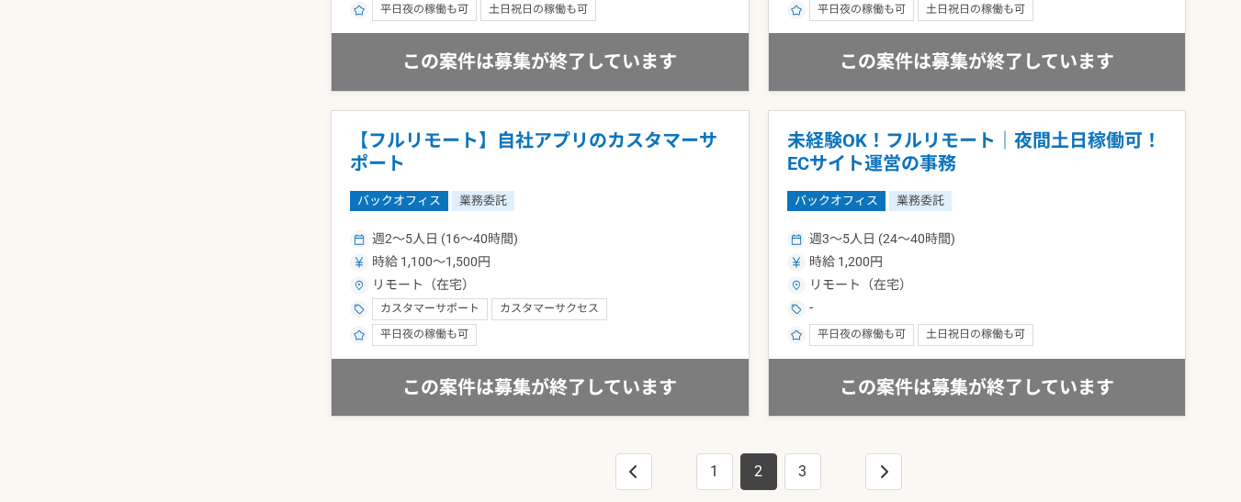
scroll to position [3398, 0]
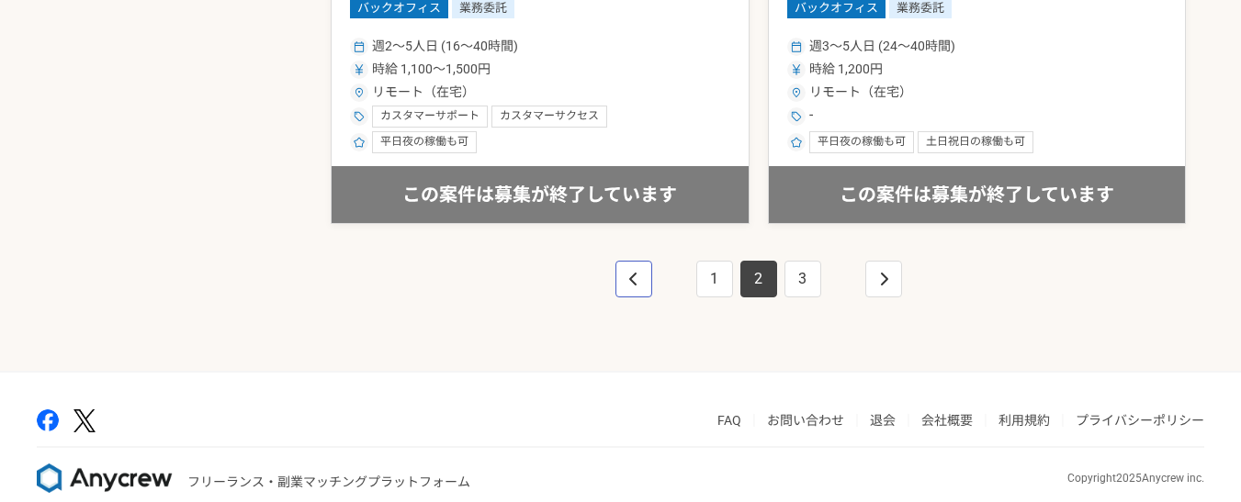
click at [636, 285] on icon "pagination" at bounding box center [633, 279] width 9 height 15
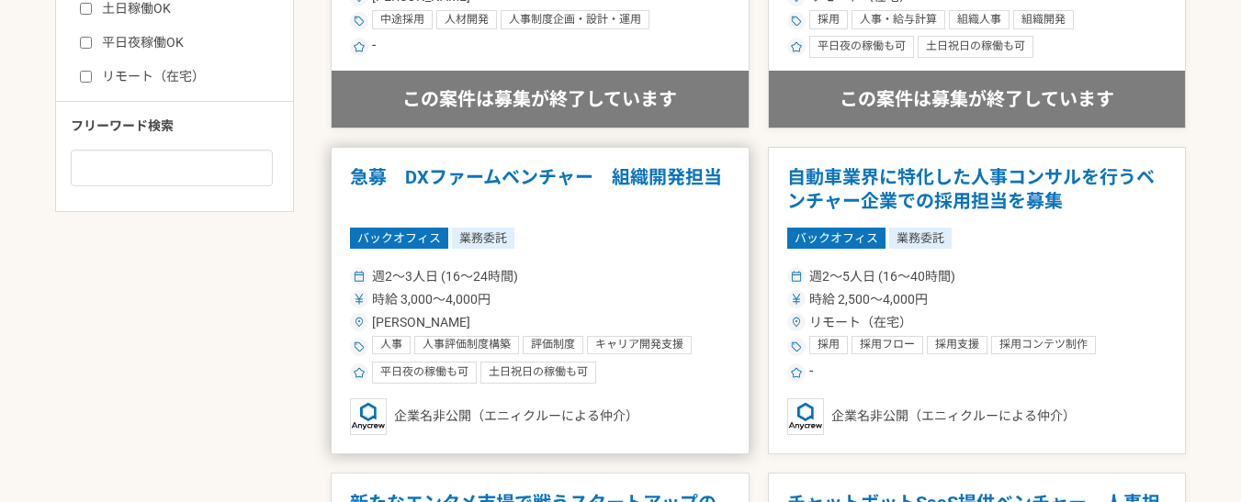
scroll to position [918, 0]
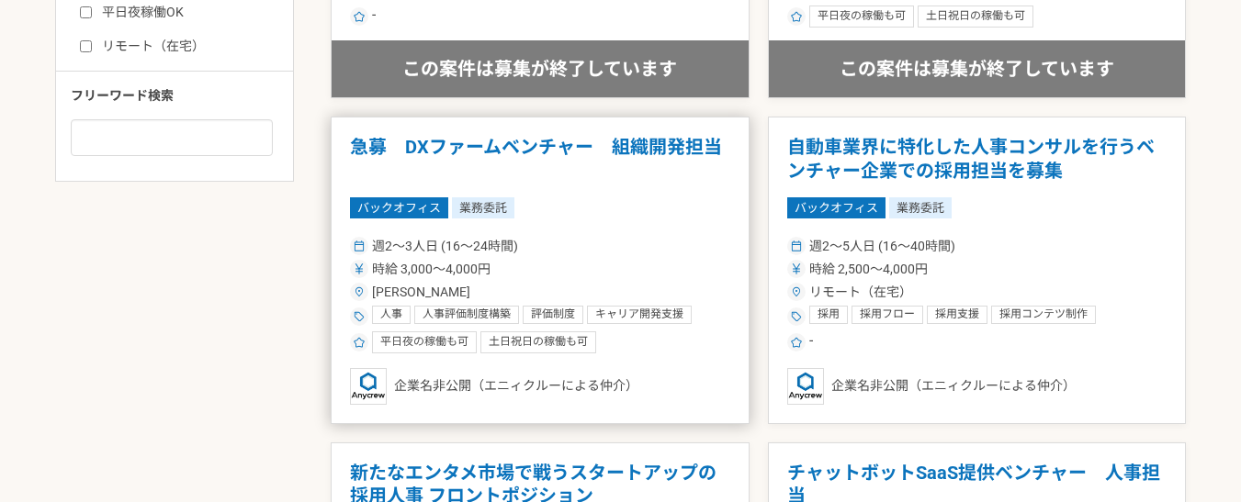
click at [479, 306] on div "人事評価制度構築" at bounding box center [466, 315] width 105 height 19
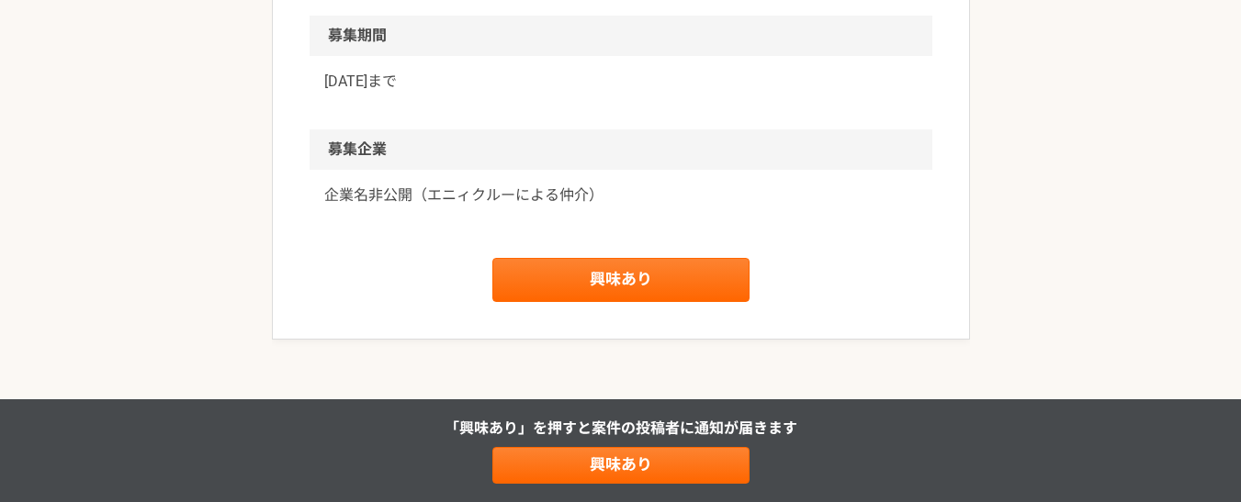
scroll to position [2663, 0]
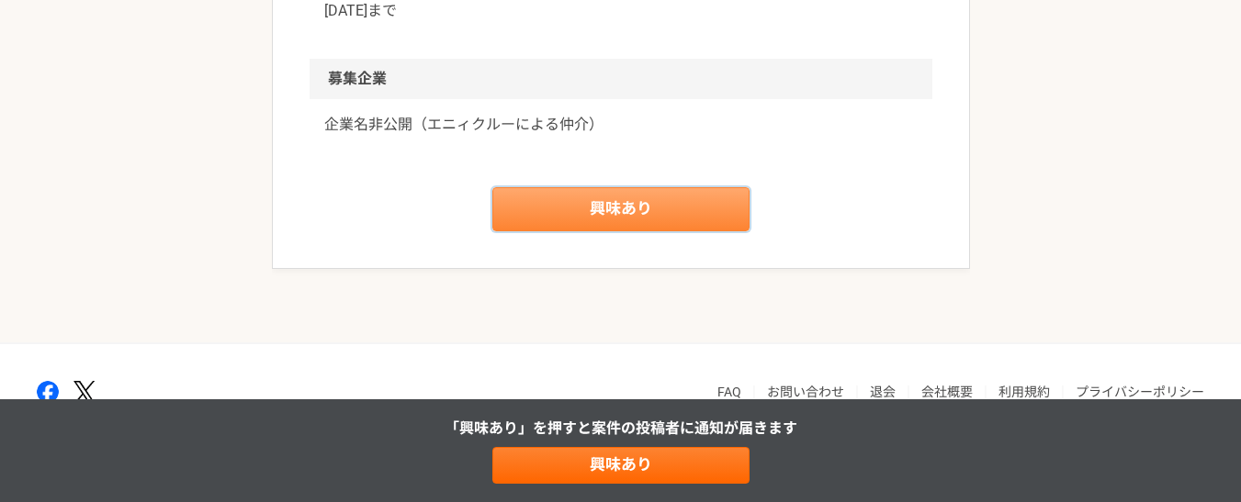
click at [568, 231] on link "興味あり" at bounding box center [620, 209] width 257 height 44
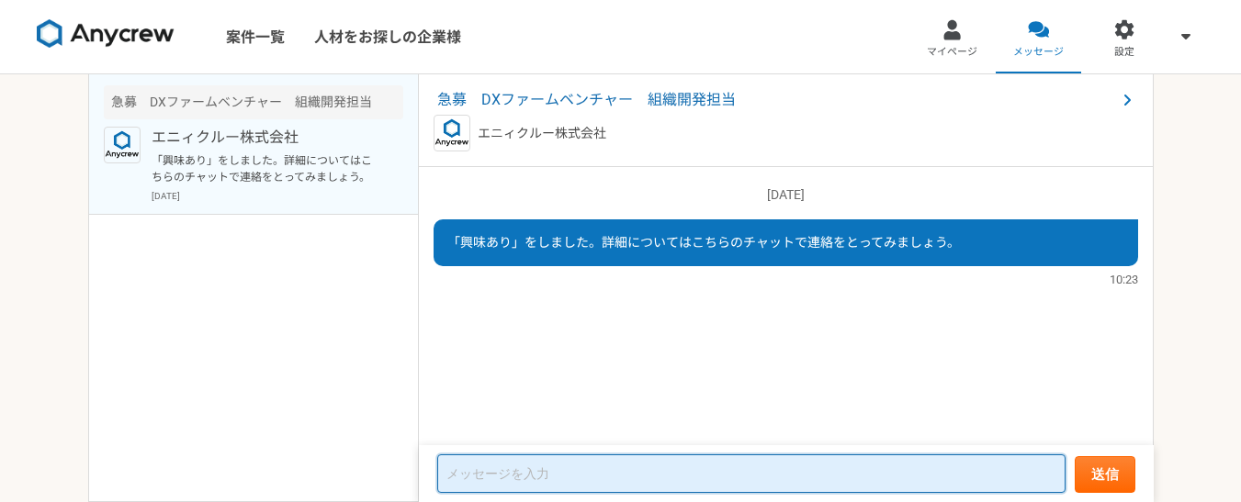
click at [491, 481] on textarea at bounding box center [751, 474] width 628 height 39
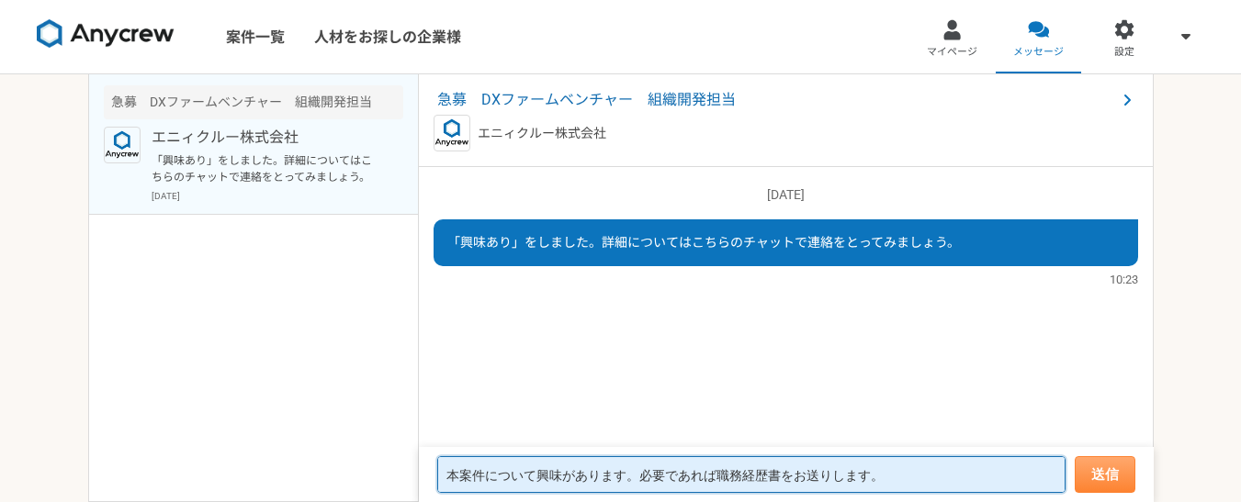
type textarea "本案件について興味があります。必要であれば職務経歴書をお送りします。"
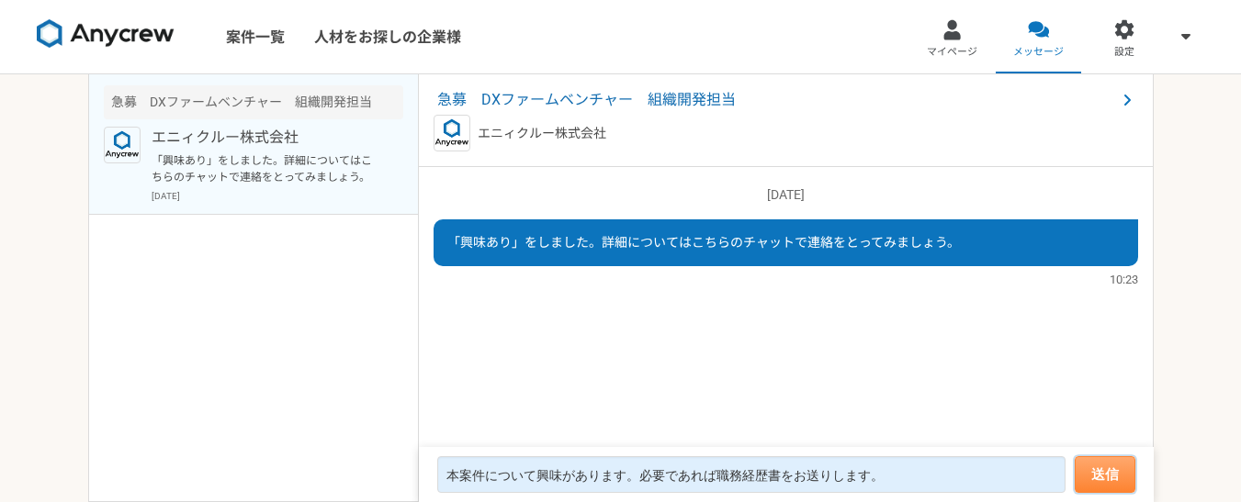
click at [1099, 478] on button "送信" at bounding box center [1104, 474] width 61 height 37
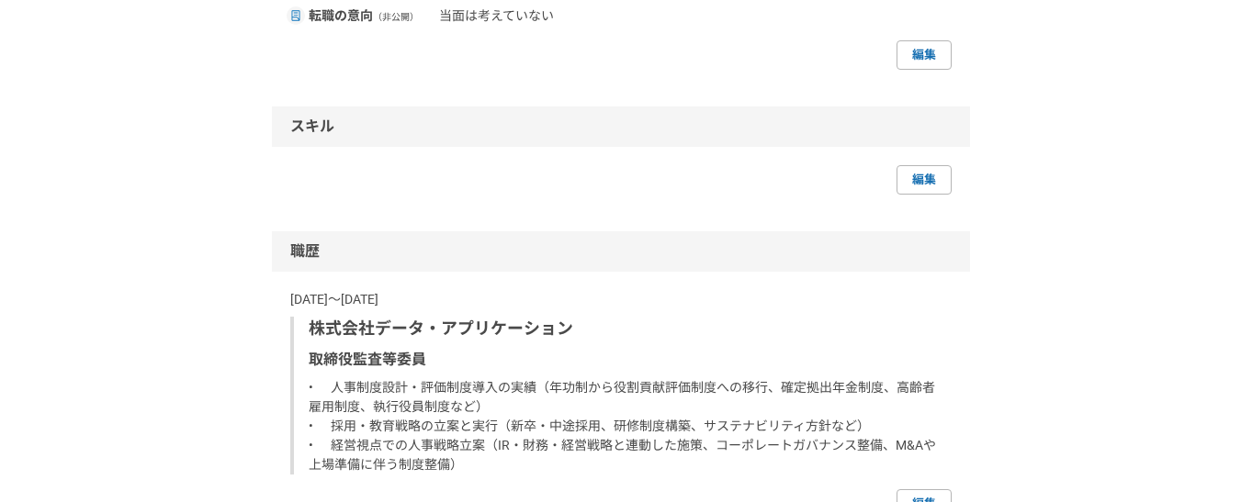
scroll to position [918, 0]
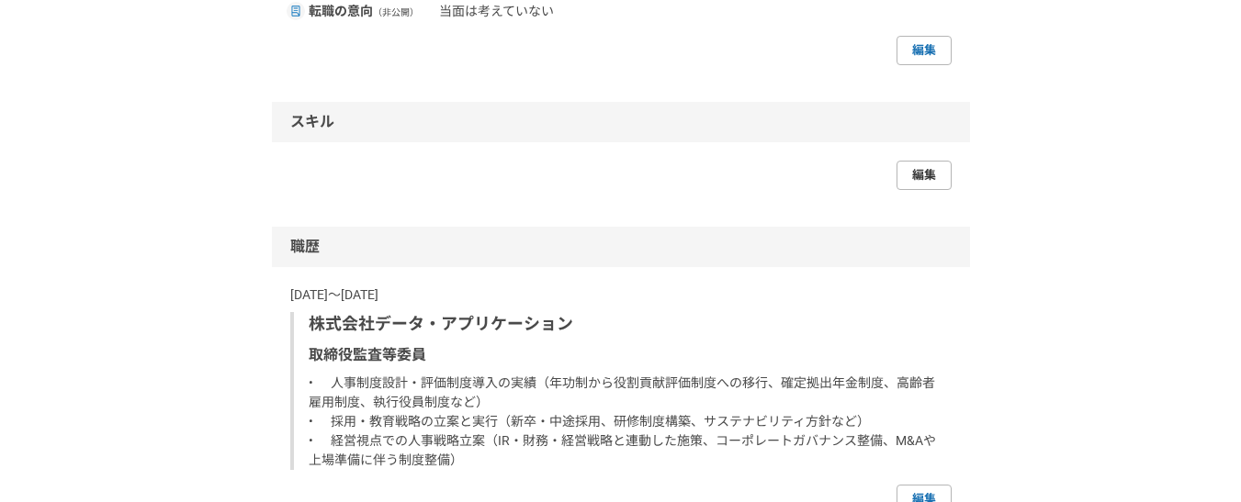
click at [920, 161] on link "編集" at bounding box center [923, 175] width 55 height 29
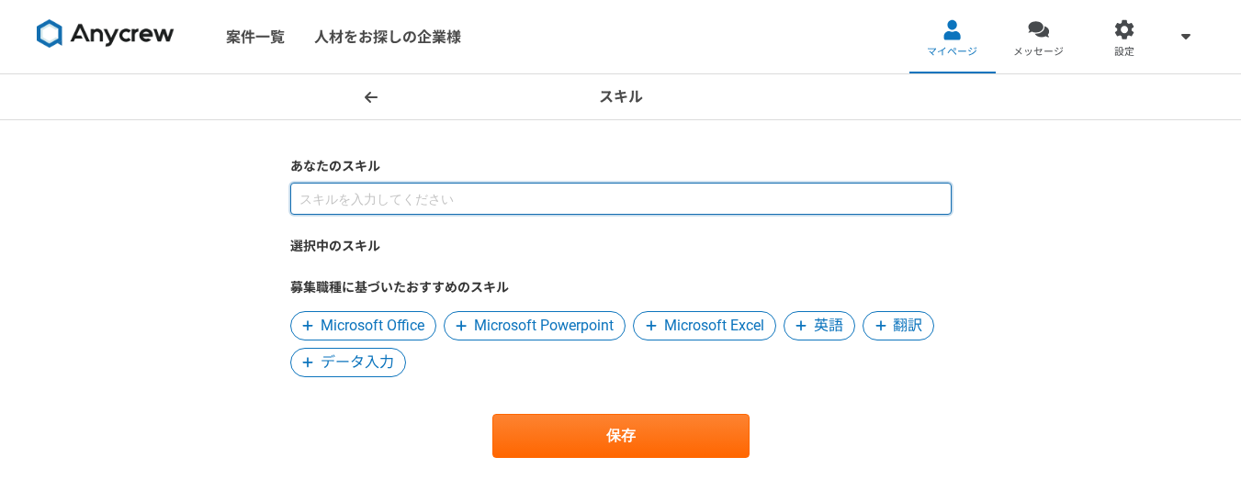
click at [323, 203] on input at bounding box center [620, 199] width 661 height 32
paste input "人事制度設計・評価制度構築 年功制から役割貢献評価制度への移行を主導 執行役員制度や確定拠出年金制度の導入経験あり 高齢者雇用制度の企画・導入実績 ◉ 採用戦…"
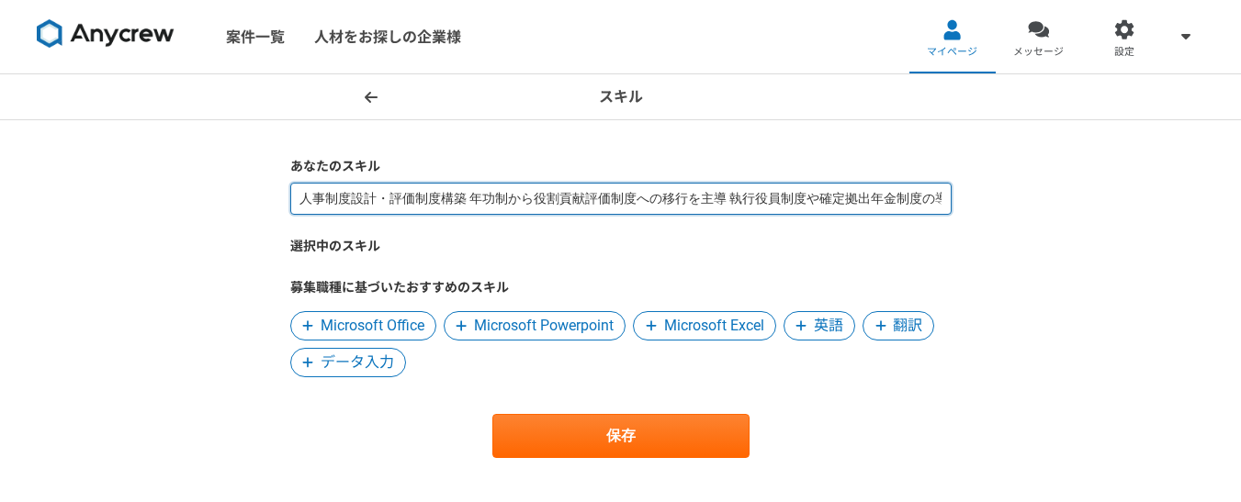
scroll to position [0, 2879]
click at [351, 197] on input "人事制度設計・評価制度構築 年功制から役割貢献評価制度への移行を主導 執行役員制度や確定拠出年金制度の導入経験あり 高齢者雇用制度の企画・導入実績 ◉ 採用戦…" at bounding box center [620, 199] width 661 height 32
drag, startPoint x: 888, startPoint y: 201, endPoint x: 901, endPoint y: 202, distance: 12.9
click at [901, 202] on input "人事制度設計・評価制度構築 年功制から役割貢献評価制度への移行を主導 執行役員制度や確定拠出年金制度の導入経験あり 高齢者雇用制度の企画・導入実績 ◉ 採用戦…" at bounding box center [620, 199] width 661 height 32
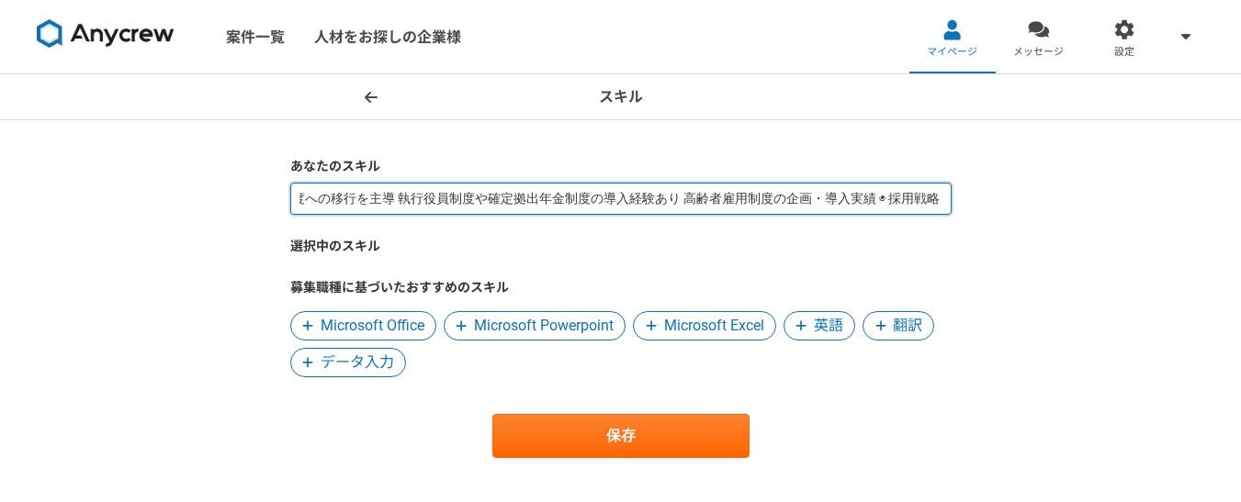
click at [787, 205] on input "人事制度設計・評価制度構築 年功制から役割貢献評価制度への移行を主導 執行役員制度や確定拠出年金制度の導入経験あり 高齢者雇用制度の企画・導入実績 ◉ 採用戦…" at bounding box center [620, 199] width 661 height 32
paste input "◉"
click at [455, 197] on input "◉ 人事制度設計・評価制度構築 年功制から役割貢献評価制度への移行を主導 執行役員制度や確定拠出年金制度の導入経験あり 高齢者雇用制度の企画・導入実績 ◉ 採…" at bounding box center [620, 199] width 661 height 32
click at [760, 201] on input "◉ 人事制度設計・評価制度構築 ：年功制から役割貢献評価制度への移行を主導 執行役員制度や確定拠出年金制度の導入経験あり 高齢者雇用制度の企画・導入実績 ◉ …" at bounding box center [620, 199] width 661 height 32
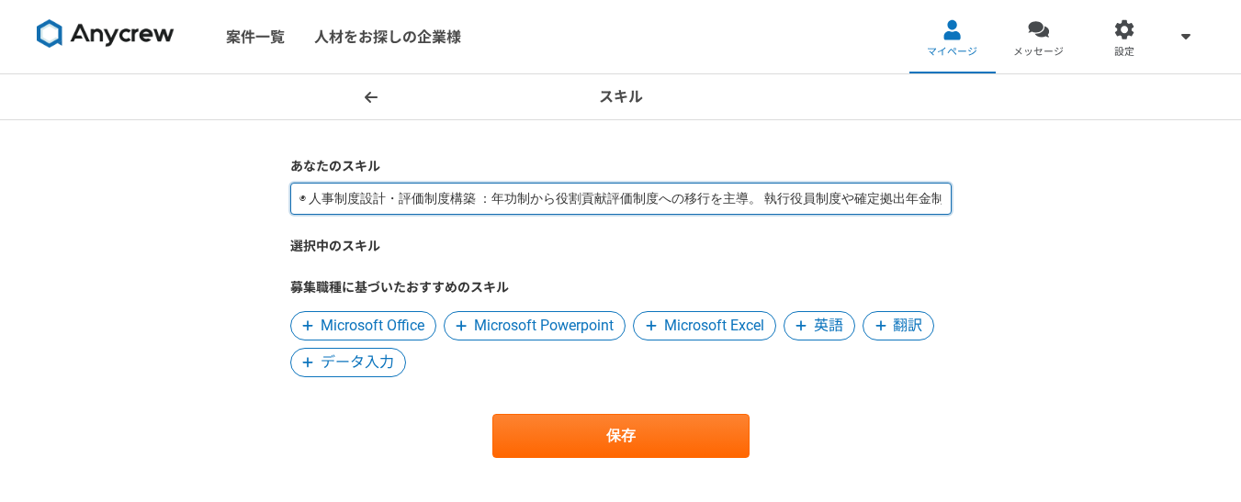
click at [807, 208] on input "◉ 人事制度設計・評価制度構築 ：年功制から役割貢献評価制度への移行を主導。 執行役員制度や確定拠出年金制度の導入経験あり 高齢者雇用制度の企画・導入実績 ◉…" at bounding box center [620, 199] width 661 height 32
drag, startPoint x: 489, startPoint y: 201, endPoint x: 844, endPoint y: 208, distance: 354.5
click at [844, 208] on input "◉ 人事制度設計・評価制度構築 ：年功制から役割貢献評価制度への移行を主導。 執行役員制度や確定拠出年金制度の導入経験あり 。高齢者雇用制度の企画・導入実績 …" at bounding box center [620, 199] width 661 height 32
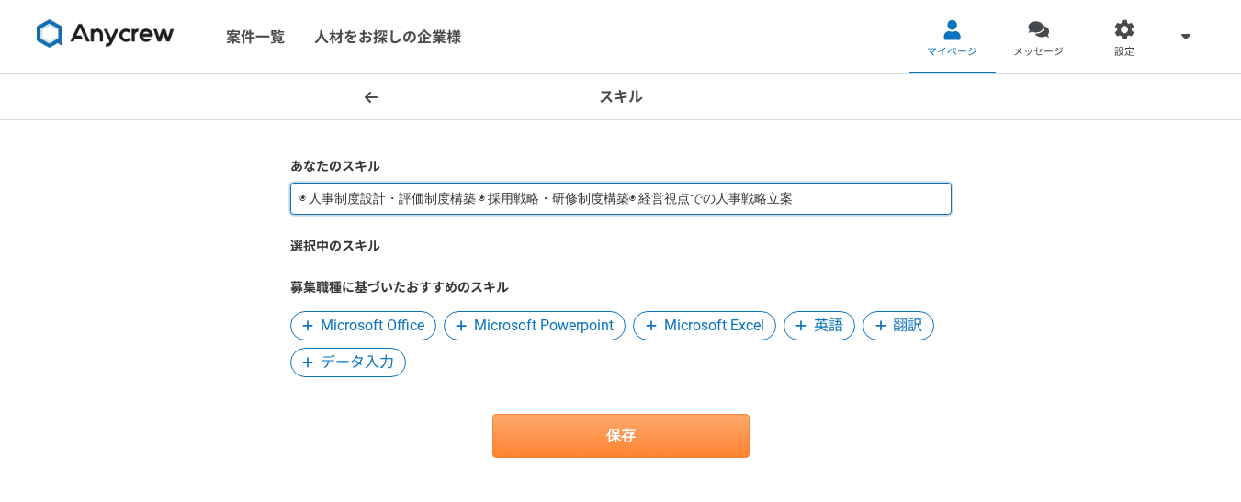
type input "◉ 人事制度設計・評価制度構築 ◉ 採用戦略・研修制度構築◉ 経営視点での人事戦略立案"
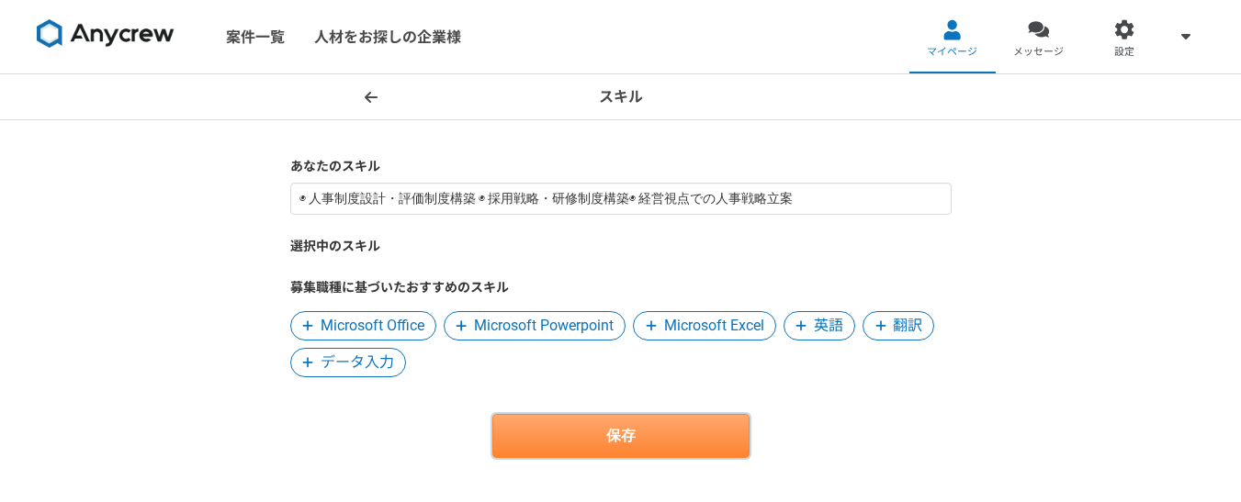
click at [619, 444] on button "保存" at bounding box center [620, 436] width 257 height 44
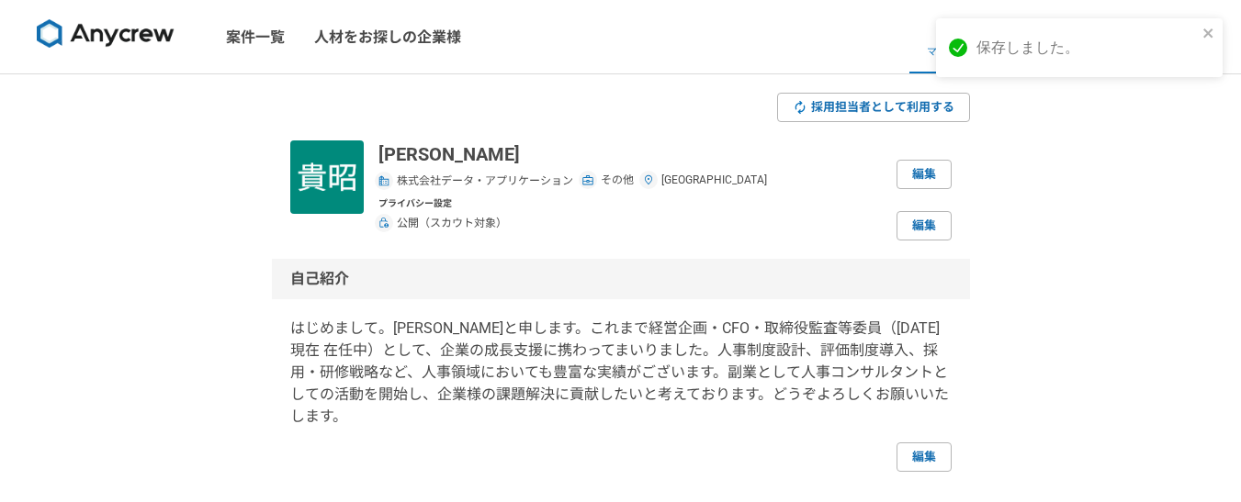
click at [287, 358] on div "自己紹介 はじめまして。金子貴昭と申します。これまで経営企画・CFO・取締役監査等委員（2025年現在 在任中）として、企業の成長支援に携わってまいりました。…" at bounding box center [621, 365] width 698 height 213
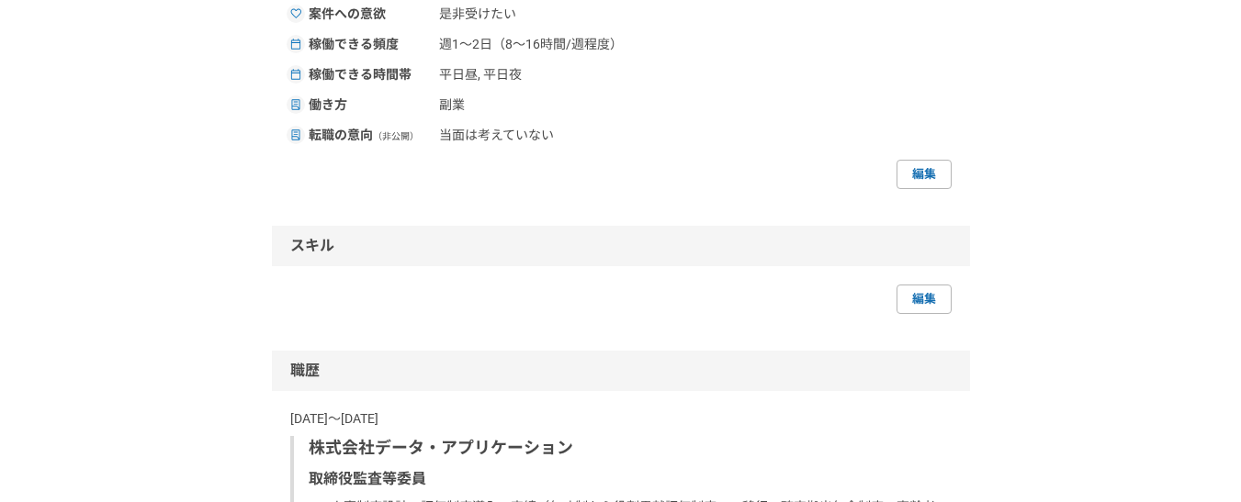
scroll to position [826, 0]
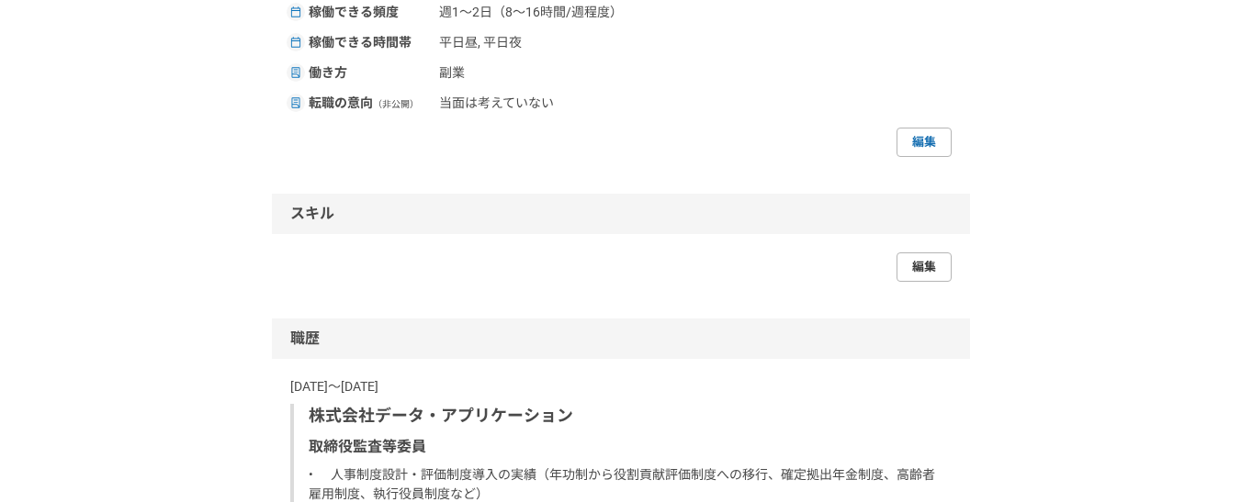
click at [911, 253] on link "編集" at bounding box center [923, 267] width 55 height 29
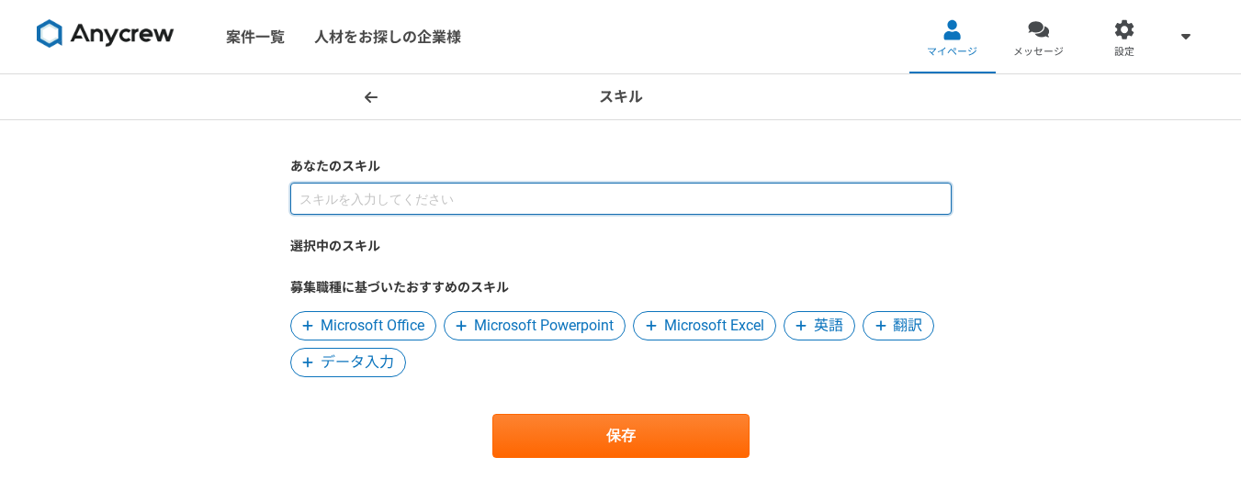
click at [328, 207] on input at bounding box center [620, 199] width 661 height 32
paste input "人事制度設計・評価制度構築"
paste input "採用戦略・研修制度構築"
paste input "経営視点での人事戦略立案"
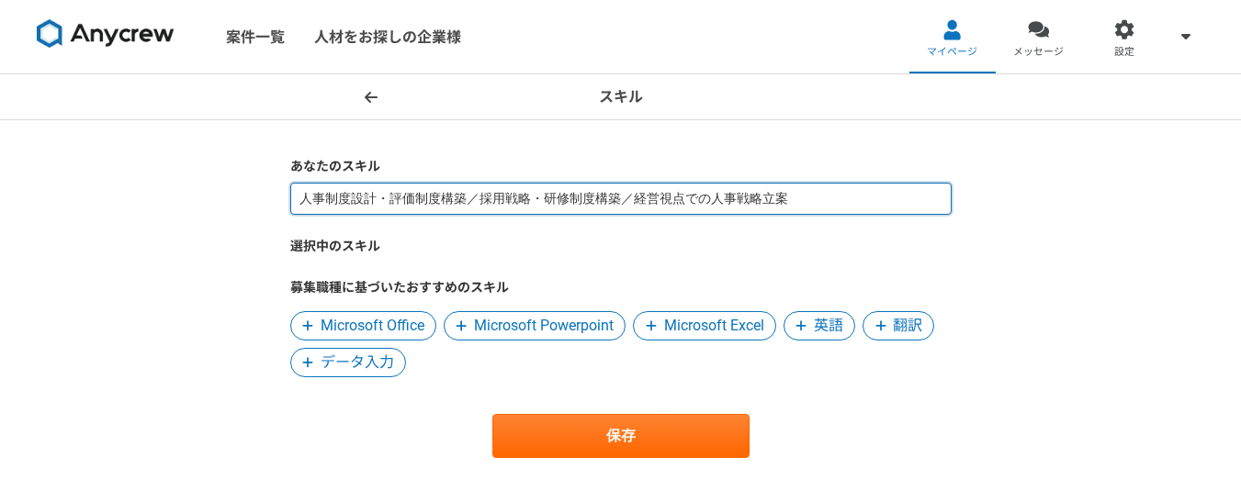
type input "人事制度設計・評価制度構築／採用戦略・研修制度構築／経営視点での人事戦略立案"
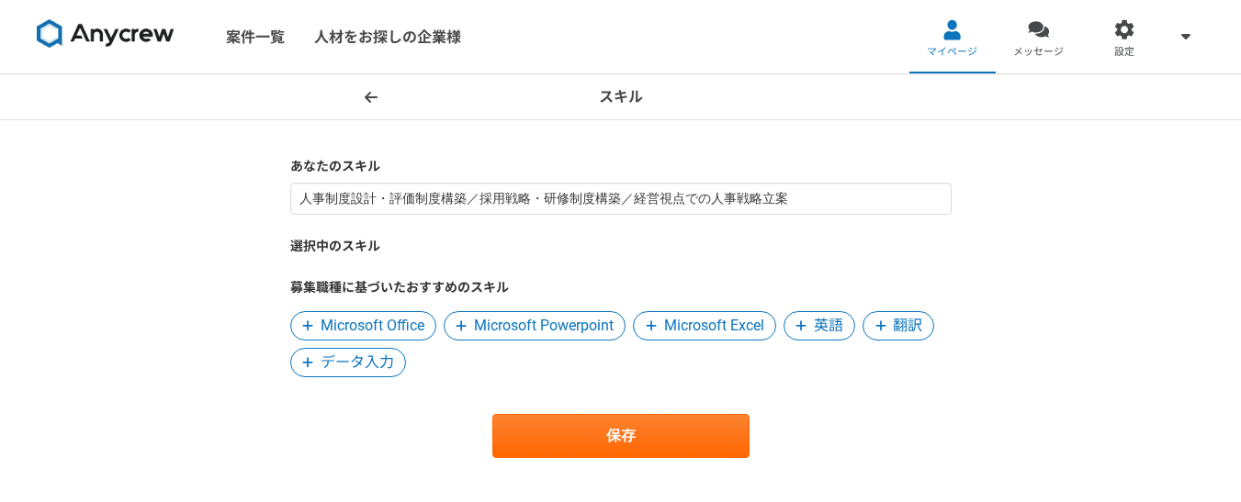
click at [399, 444] on div "保存" at bounding box center [620, 436] width 661 height 44
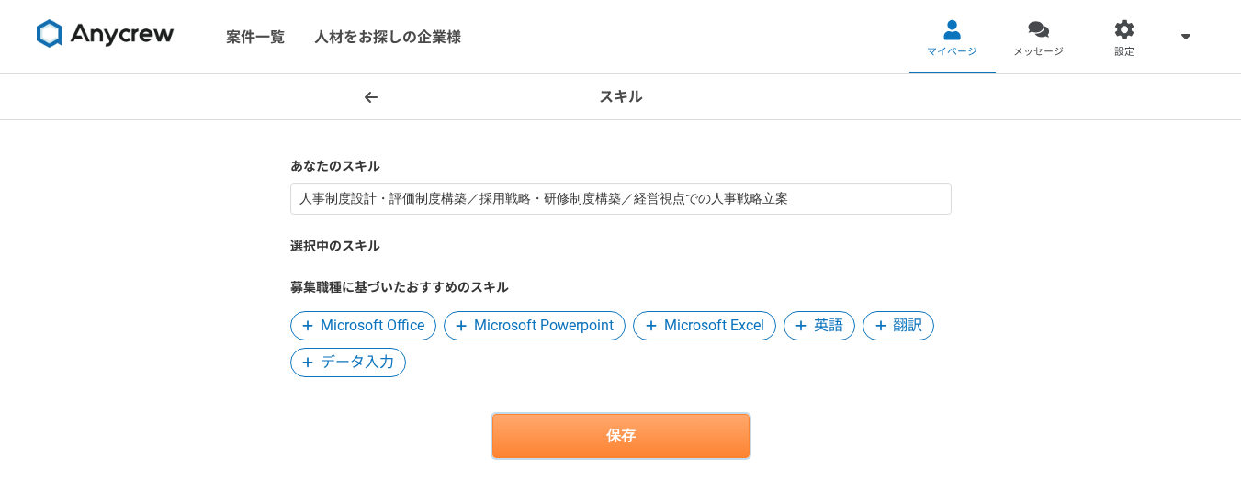
click at [604, 438] on button "保存" at bounding box center [620, 436] width 257 height 44
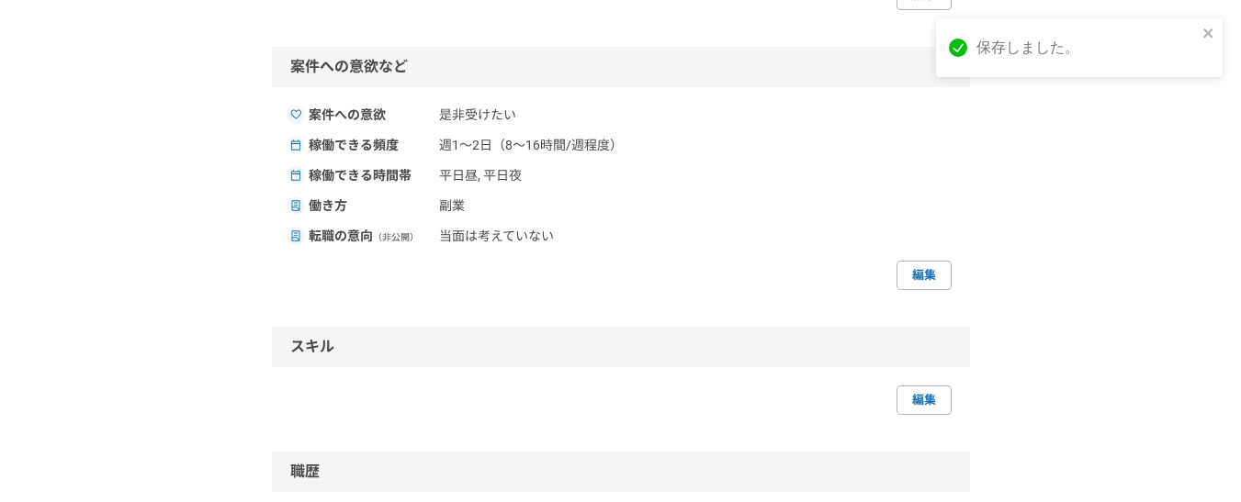
scroll to position [735, 0]
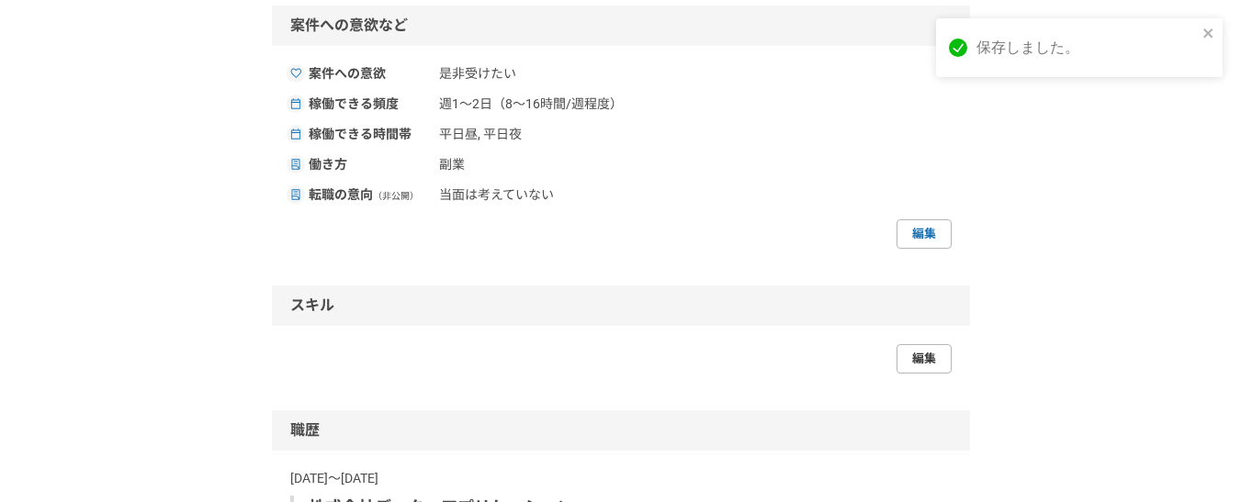
click at [920, 344] on link "編集" at bounding box center [923, 358] width 55 height 29
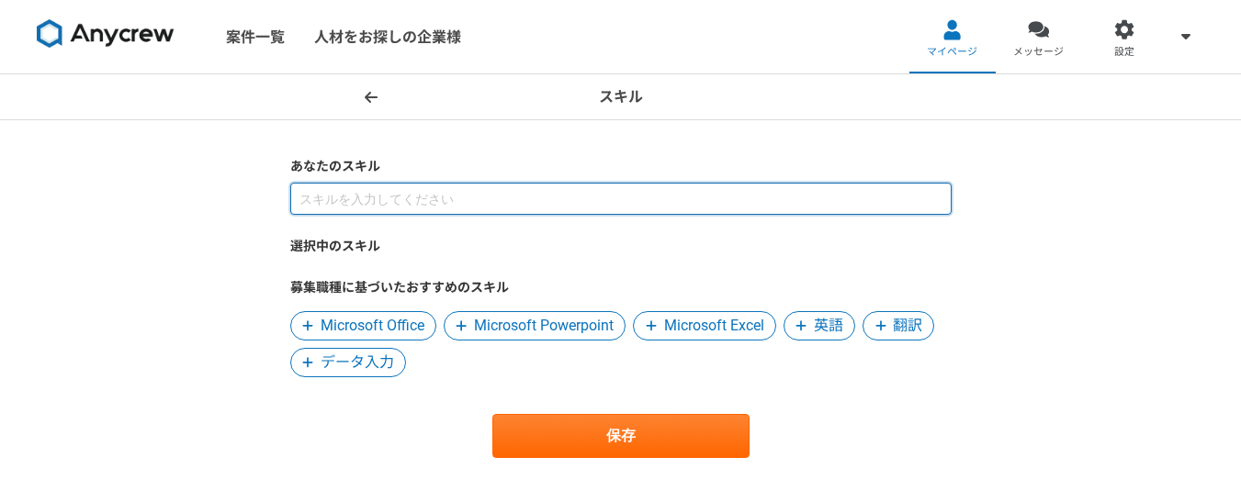
paste input "経営視点での人事戦略立案"
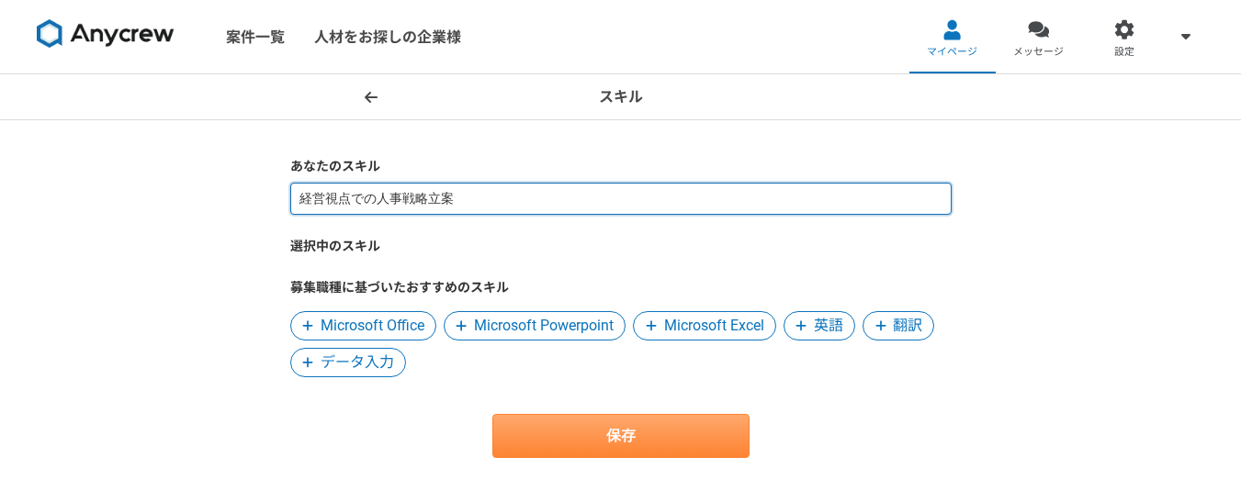
type input "経営視点での人事戦略立案"
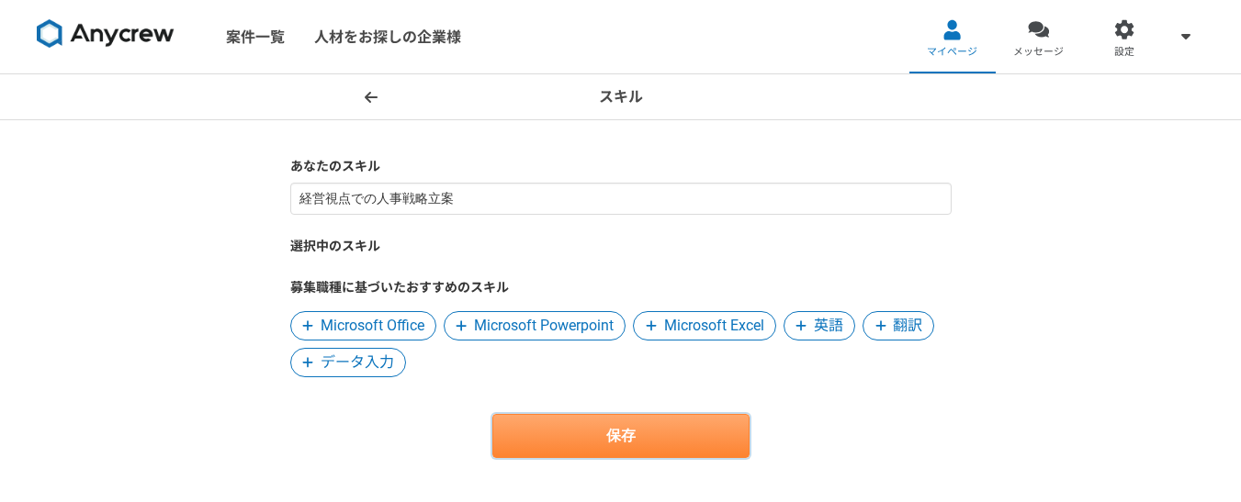
click at [518, 444] on button "保存" at bounding box center [620, 436] width 257 height 44
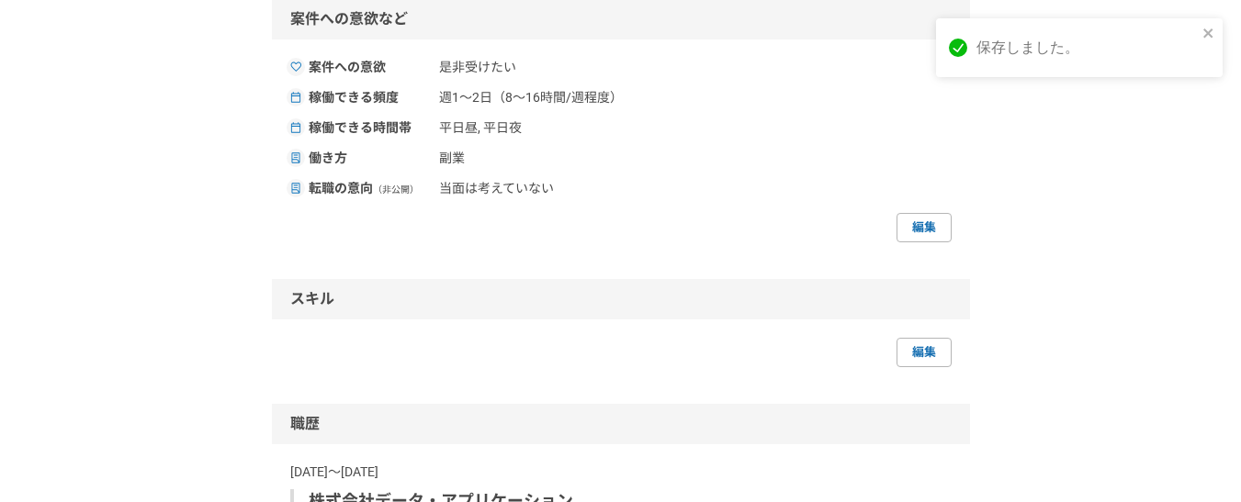
scroll to position [826, 0]
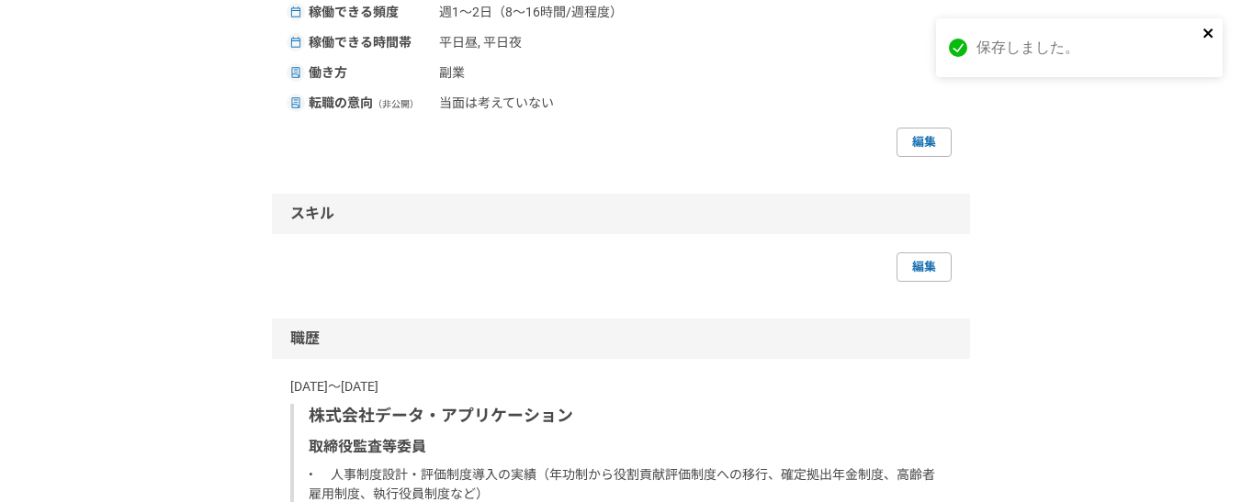
click at [1204, 35] on icon "close" at bounding box center [1208, 33] width 13 height 15
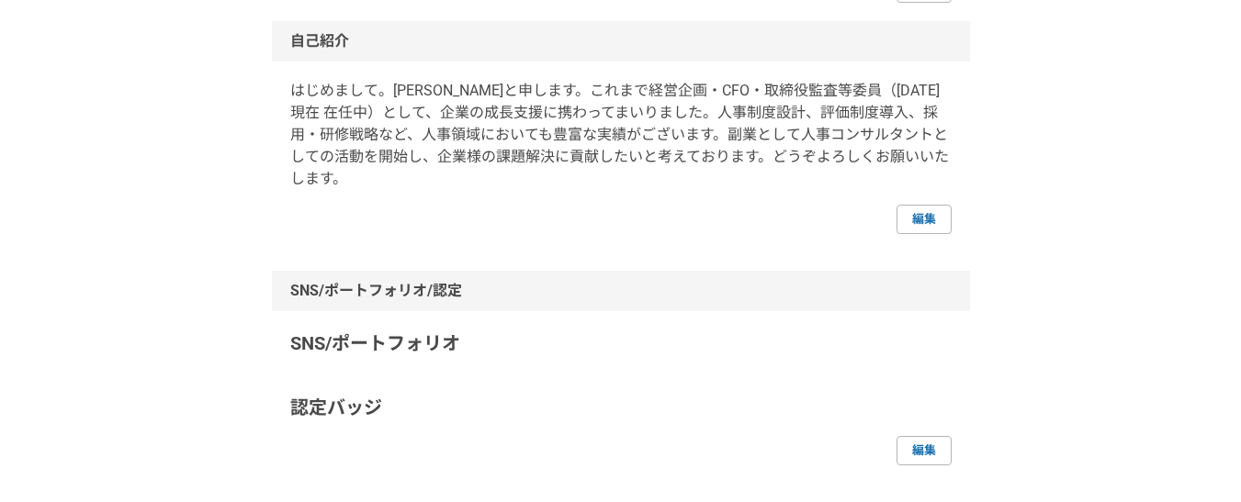
scroll to position [0, 0]
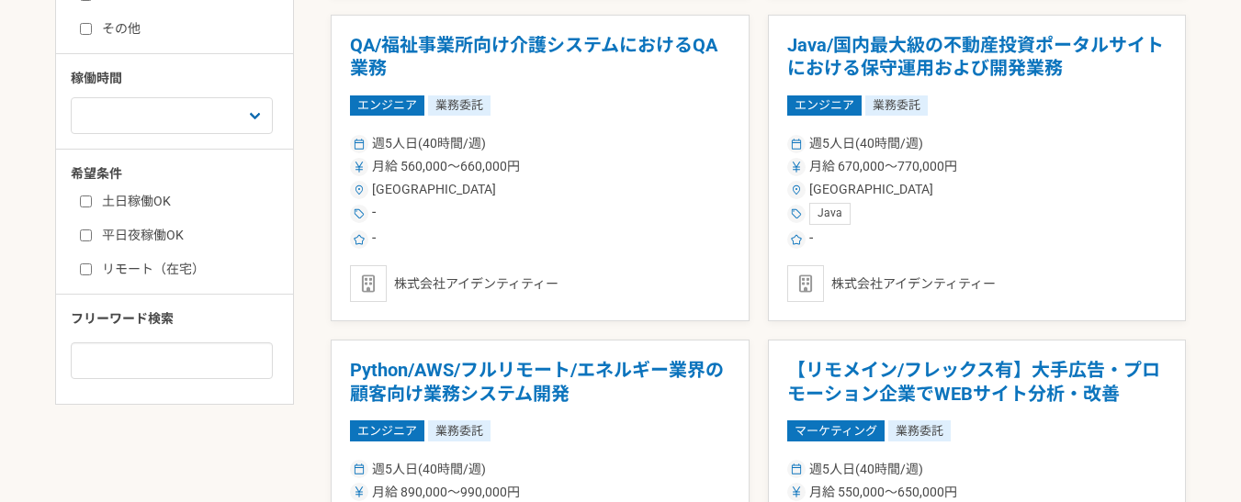
scroll to position [826, 0]
